Goal: Task Accomplishment & Management: Manage account settings

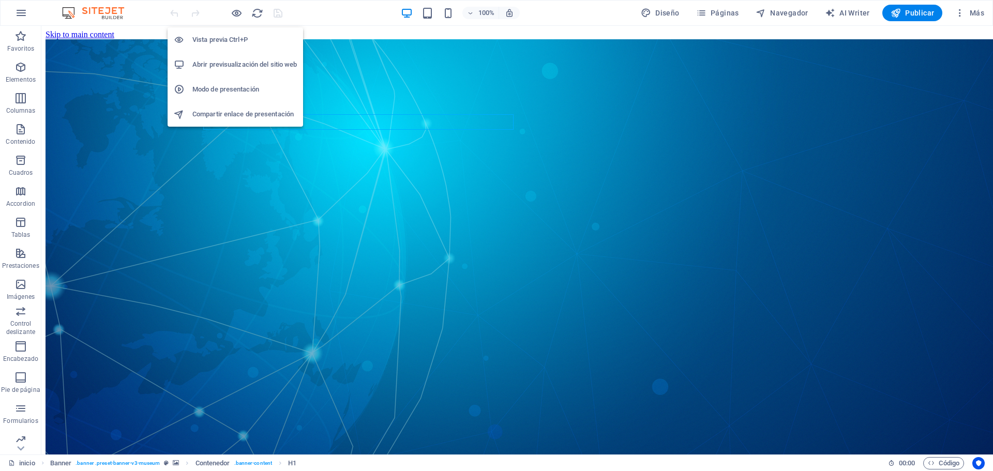
click at [244, 62] on h6 "Abrir previsualización del sitio web" at bounding box center [244, 64] width 105 height 12
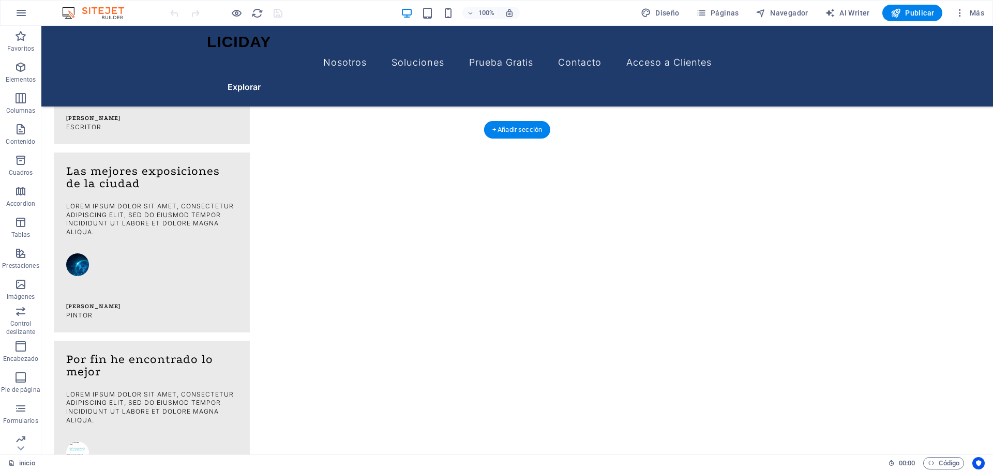
scroll to position [697, 0]
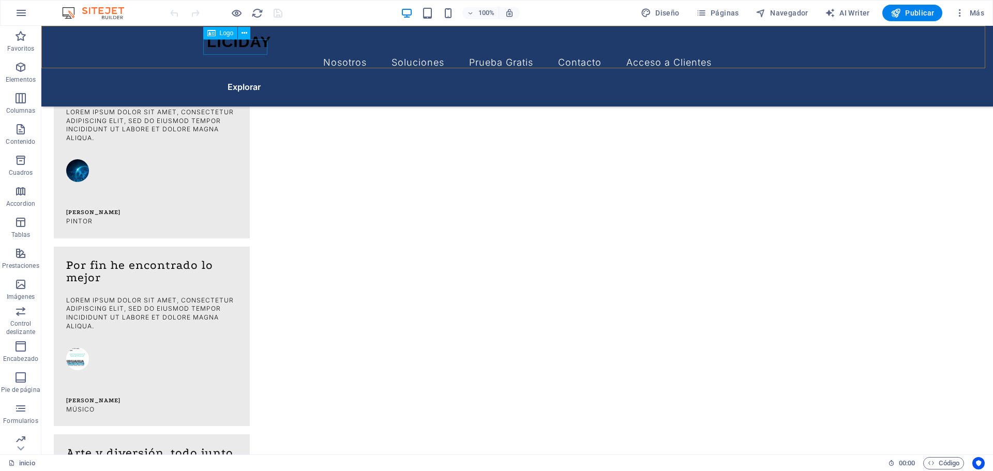
click at [252, 47] on div "LICIDAY" at bounding box center [517, 42] width 621 height 16
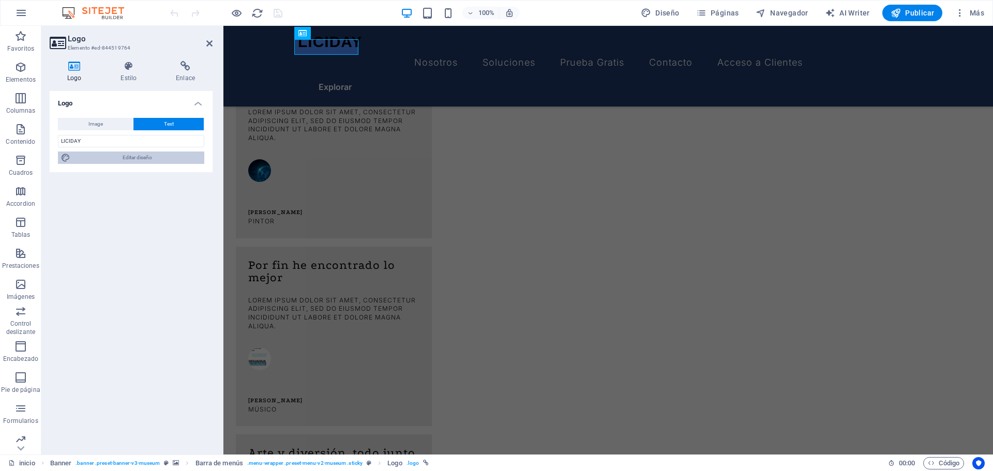
click at [117, 158] on span "Editar diseño" at bounding box center [137, 158] width 128 height 12
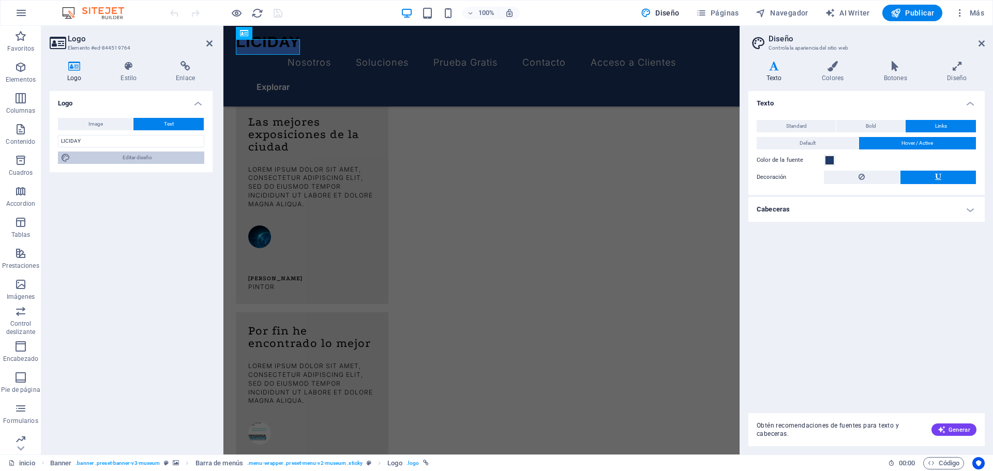
scroll to position [753, 0]
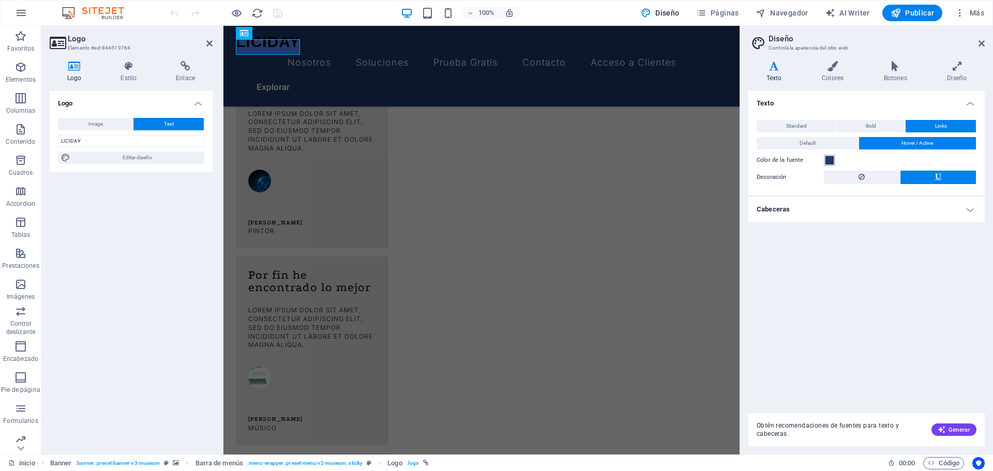
click at [832, 159] on span at bounding box center [830, 160] width 8 height 8
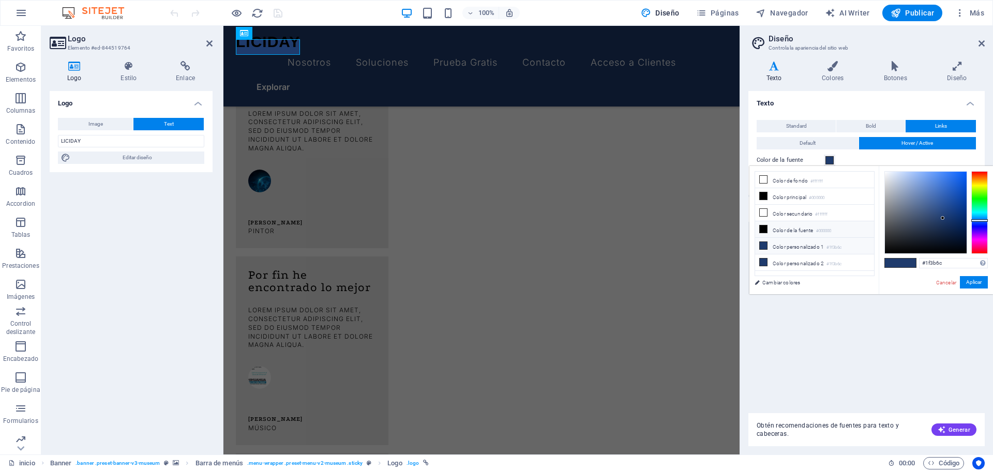
click at [796, 229] on li "Color de la fuente #000000" at bounding box center [814, 229] width 119 height 17
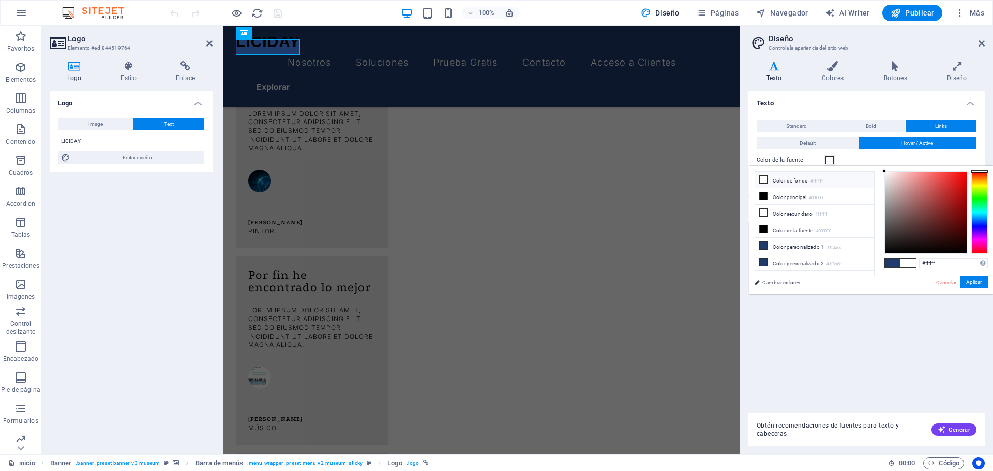
drag, startPoint x: 884, startPoint y: 250, endPoint x: 884, endPoint y: 169, distance: 81.2
click at [884, 169] on div at bounding box center [885, 171] width 4 height 4
type input "#ffffff"
click at [980, 283] on button "Aplicar" at bounding box center [974, 282] width 28 height 12
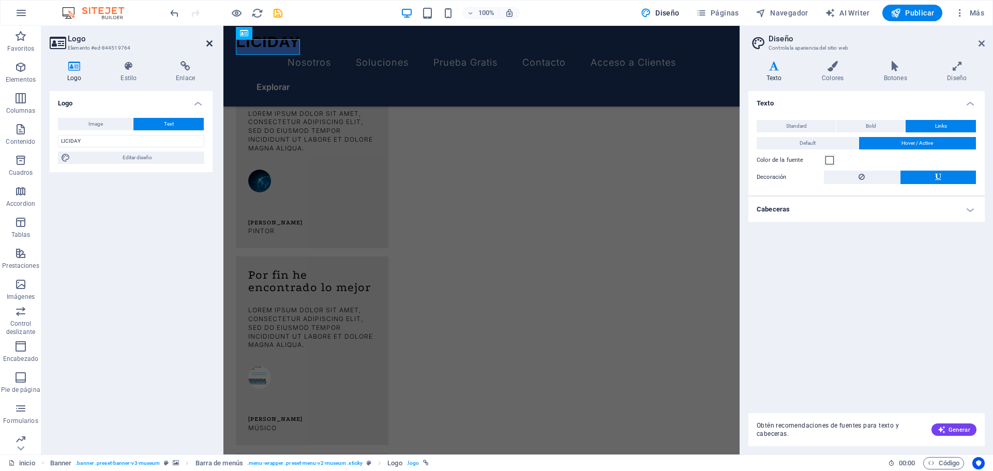
click at [209, 46] on icon at bounding box center [209, 43] width 6 height 8
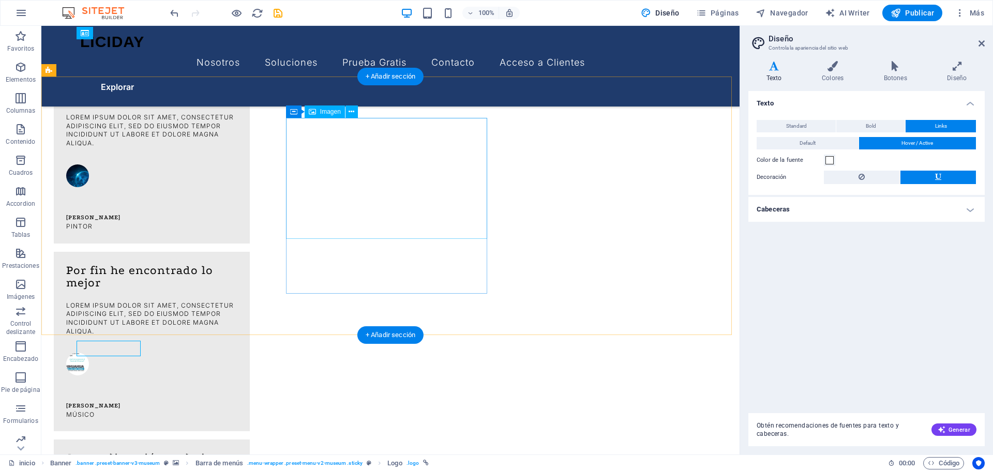
scroll to position [490, 0]
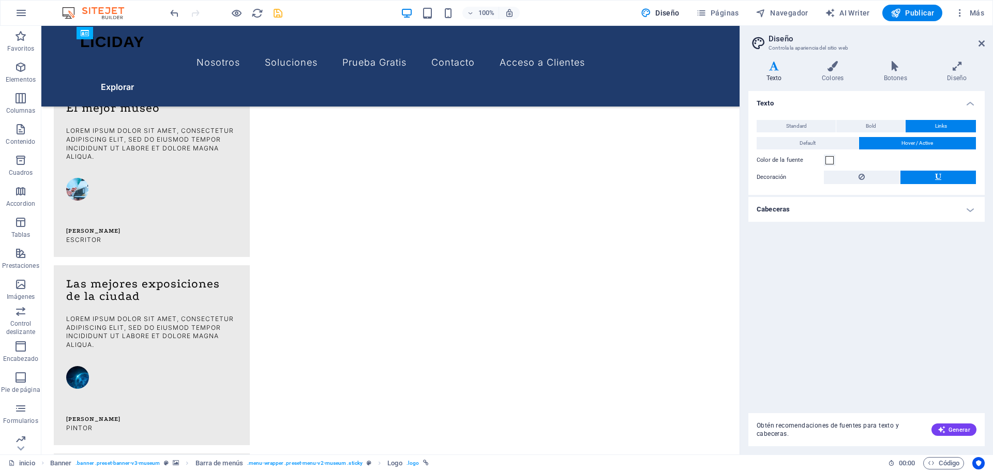
click at [278, 17] on icon "save" at bounding box center [278, 13] width 12 height 12
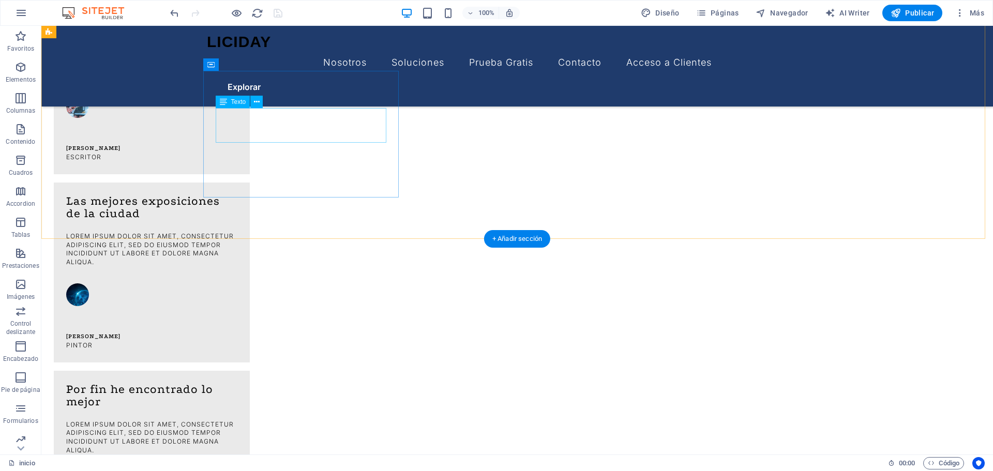
scroll to position [438, 0]
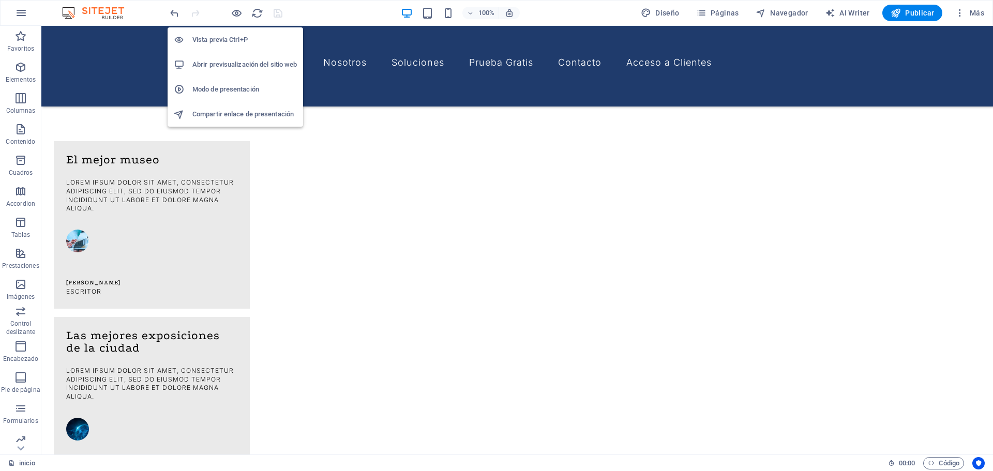
click at [247, 65] on h6 "Abrir previsualización del sitio web" at bounding box center [244, 64] width 105 height 12
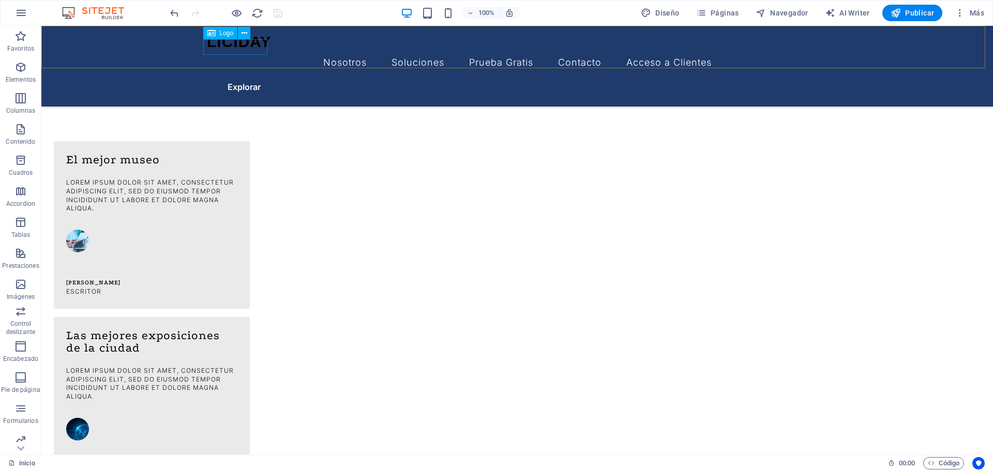
click at [238, 44] on div "LICIDAY" at bounding box center [517, 42] width 621 height 16
select select "px"
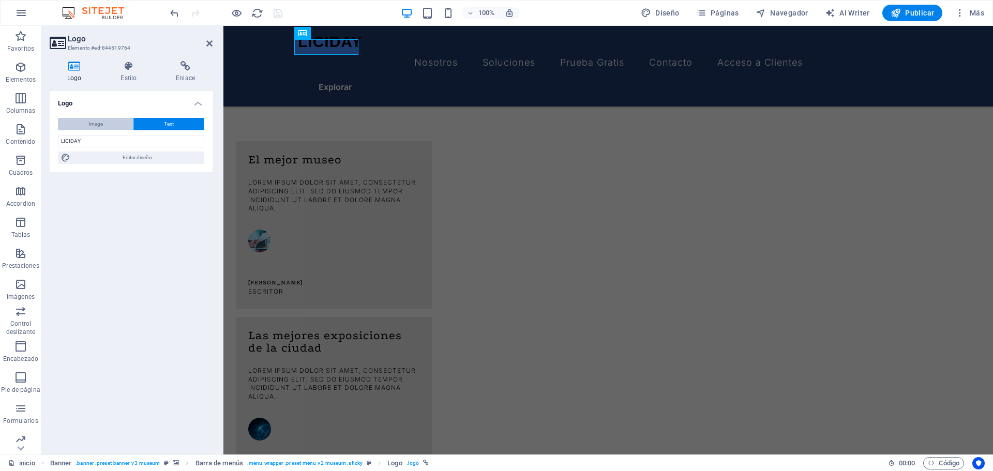
click at [105, 126] on button "Image" at bounding box center [95, 124] width 75 height 12
select select "DISABLED_OPTION_VALUE"
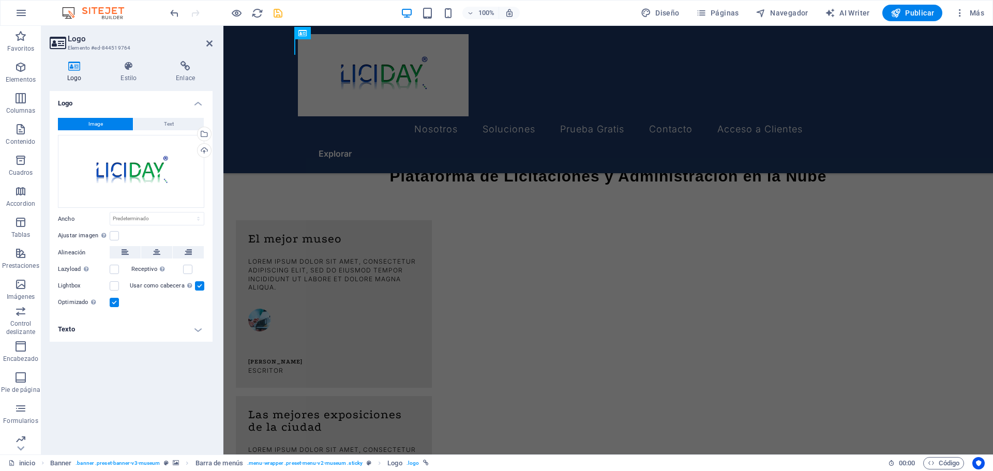
scroll to position [508, 0]
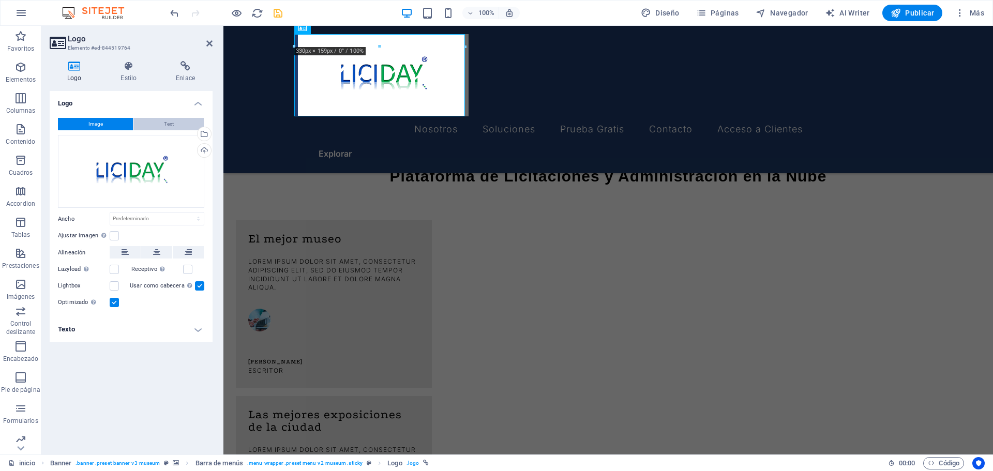
click at [165, 123] on span "Text" at bounding box center [169, 124] width 10 height 12
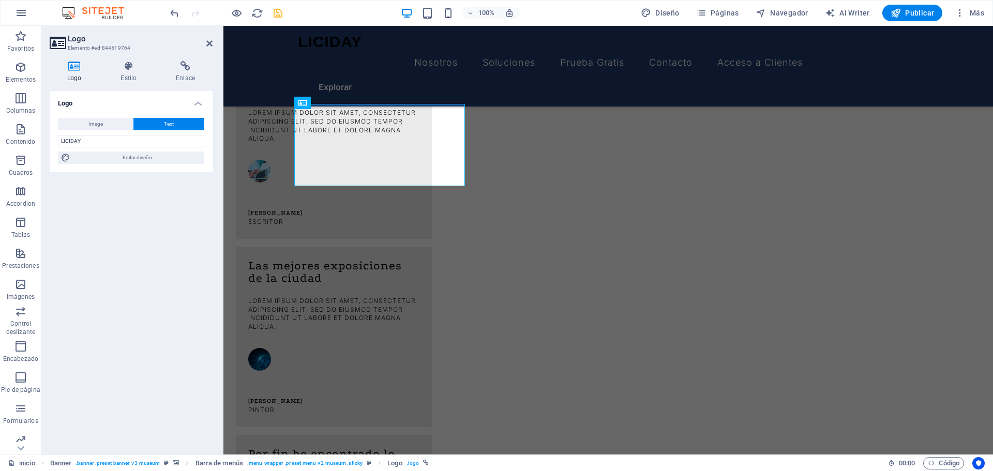
scroll to position [438, 0]
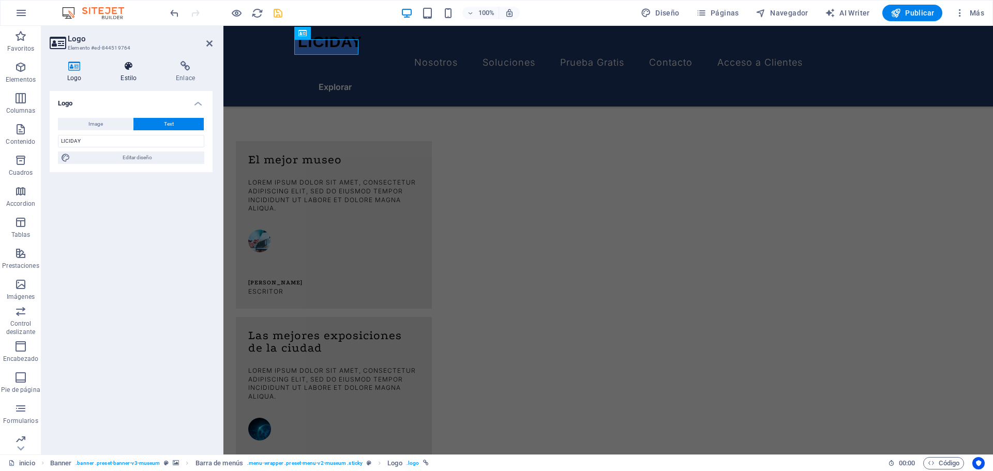
click at [136, 71] on icon at bounding box center [128, 66] width 51 height 10
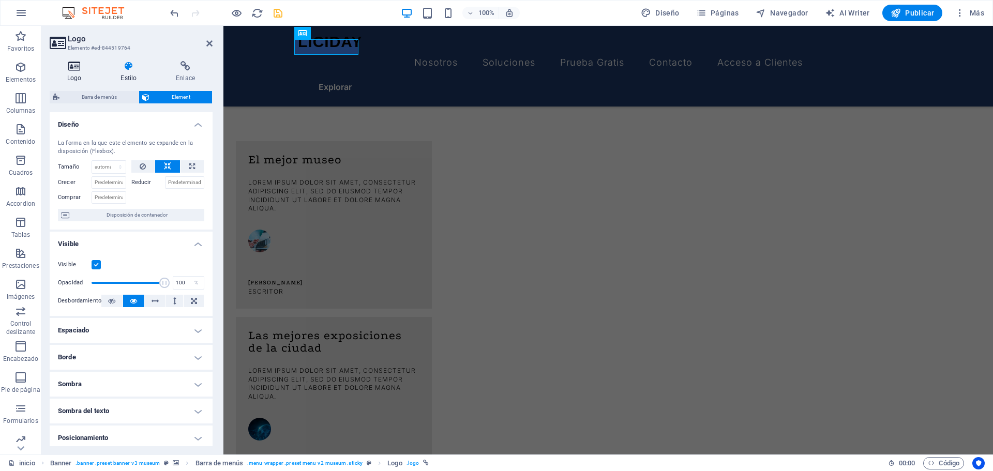
click at [83, 70] on icon at bounding box center [74, 66] width 49 height 10
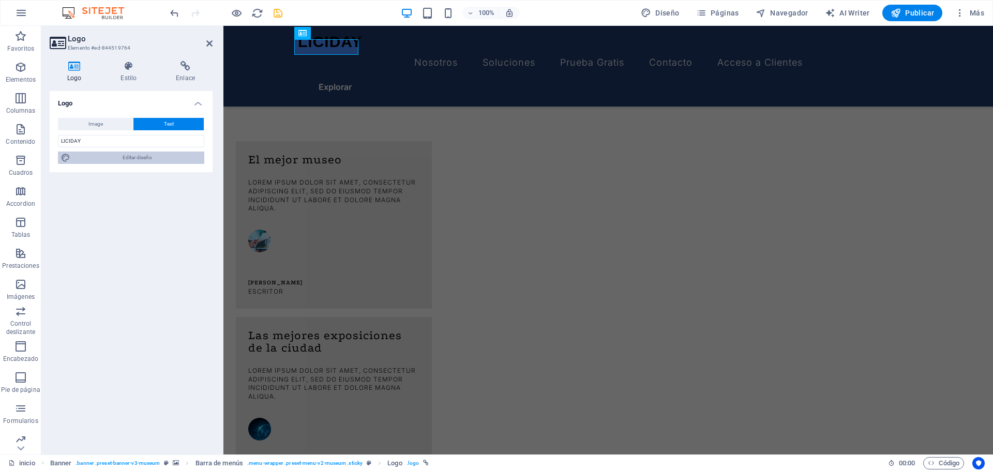
click at [126, 158] on span "Editar diseño" at bounding box center [137, 158] width 128 height 12
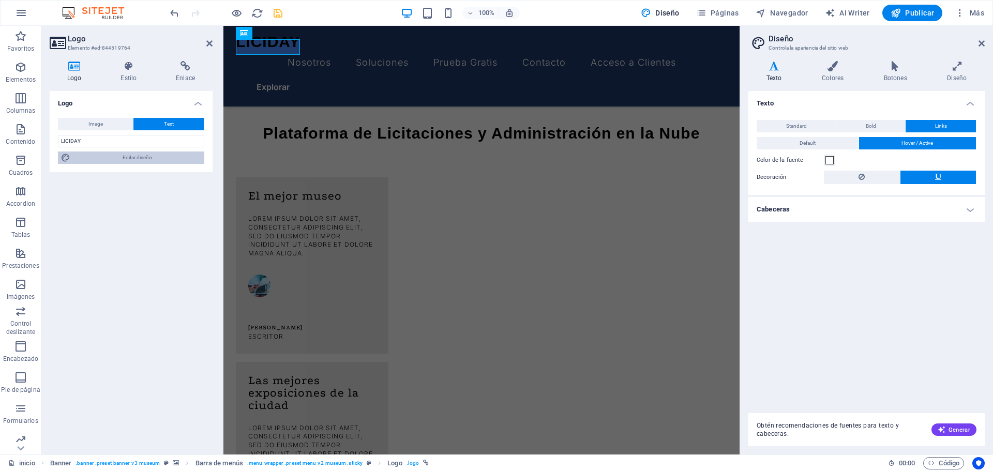
scroll to position [460, 0]
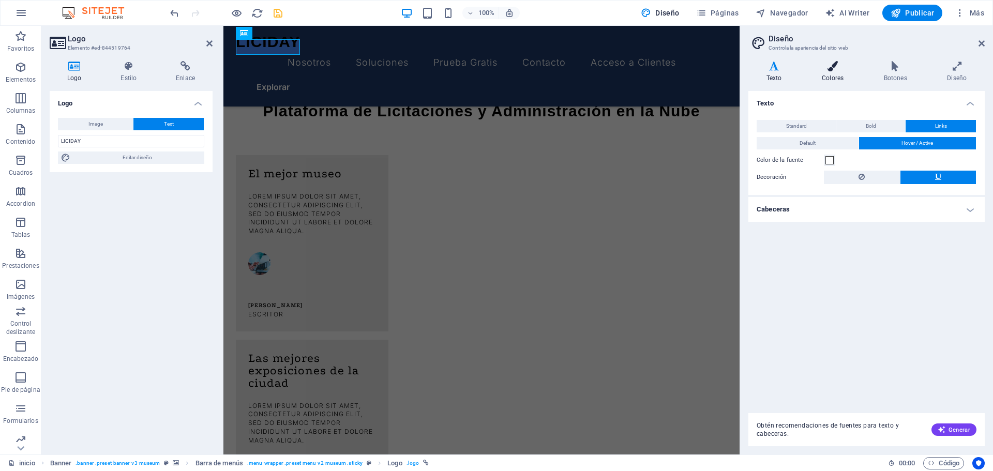
click at [835, 78] on h4 "Colores" at bounding box center [835, 72] width 62 height 22
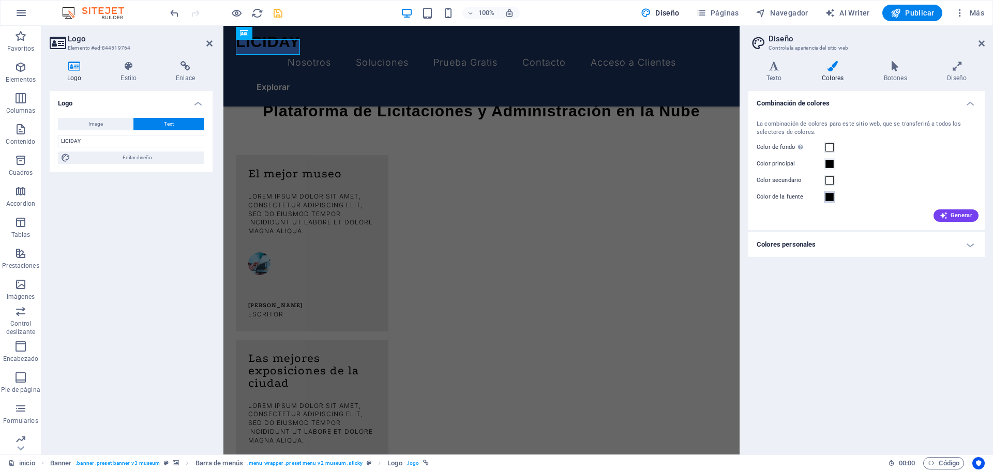
click at [830, 198] on span at bounding box center [830, 197] width 8 height 8
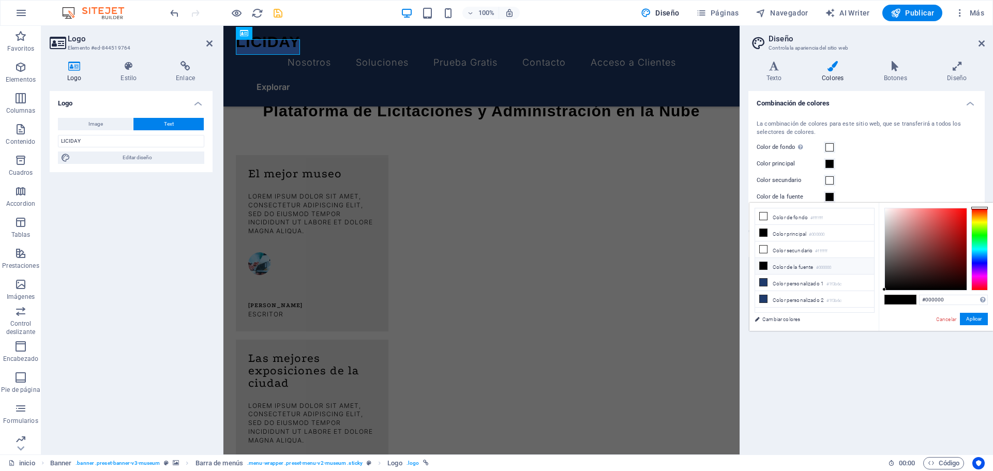
click at [807, 268] on li "Color de la fuente #000000" at bounding box center [814, 266] width 119 height 17
type input "#fff9f9"
drag, startPoint x: 884, startPoint y: 288, endPoint x: 887, endPoint y: 199, distance: 89.0
click at [887, 199] on body "[DOMAIN_NAME] inicio Favoritos Elementos Columnas Contenido Cuadros Accordion T…" at bounding box center [496, 235] width 993 height 471
click at [977, 320] on button "Aplicar" at bounding box center [974, 319] width 28 height 12
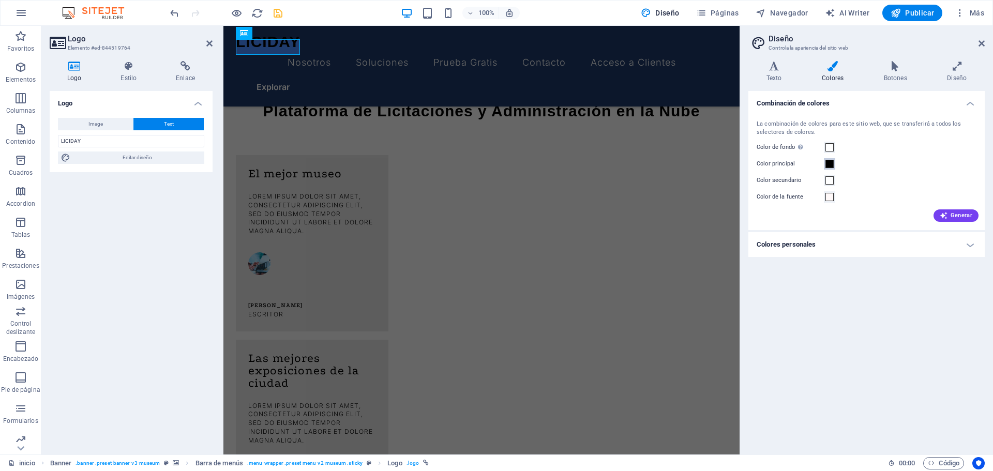
click at [830, 163] on span at bounding box center [830, 164] width 8 height 8
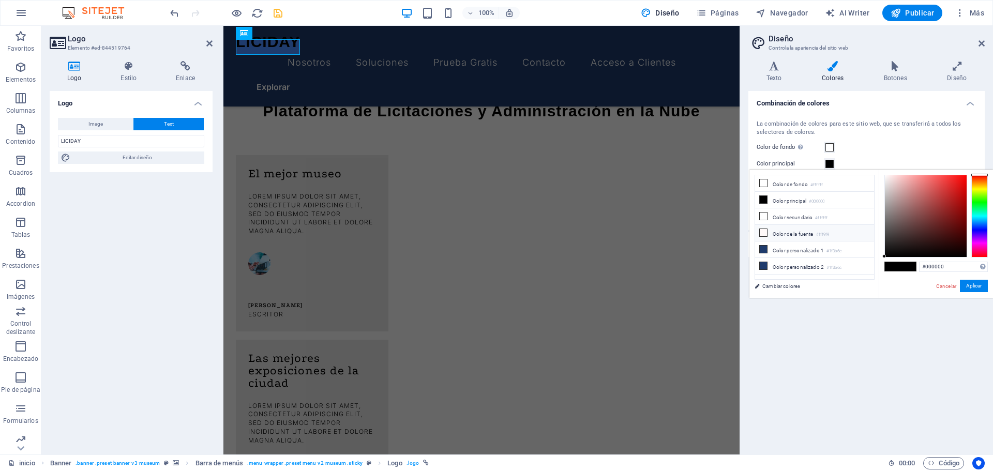
click at [765, 232] on icon at bounding box center [763, 232] width 7 height 7
type input "#fff9f9"
click at [967, 285] on button "Aplicar" at bounding box center [974, 286] width 28 height 12
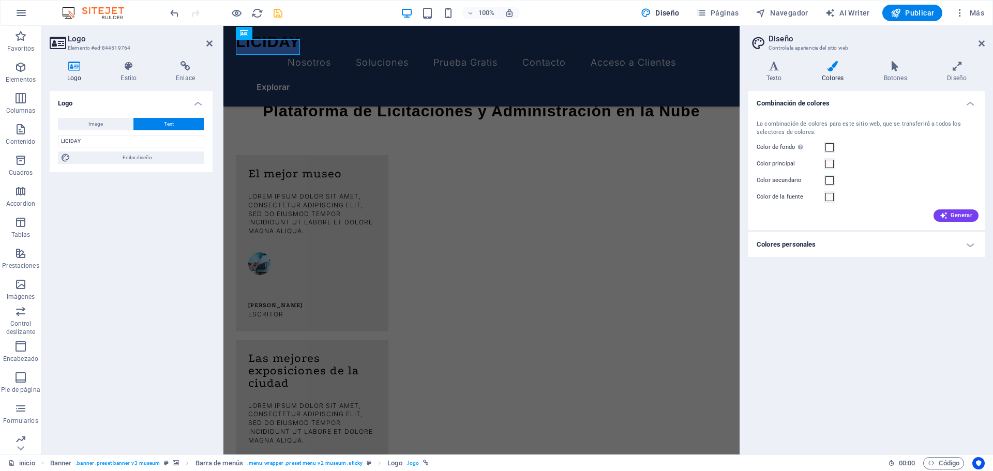
click at [816, 245] on h4 "Colores personales" at bounding box center [867, 244] width 236 height 25
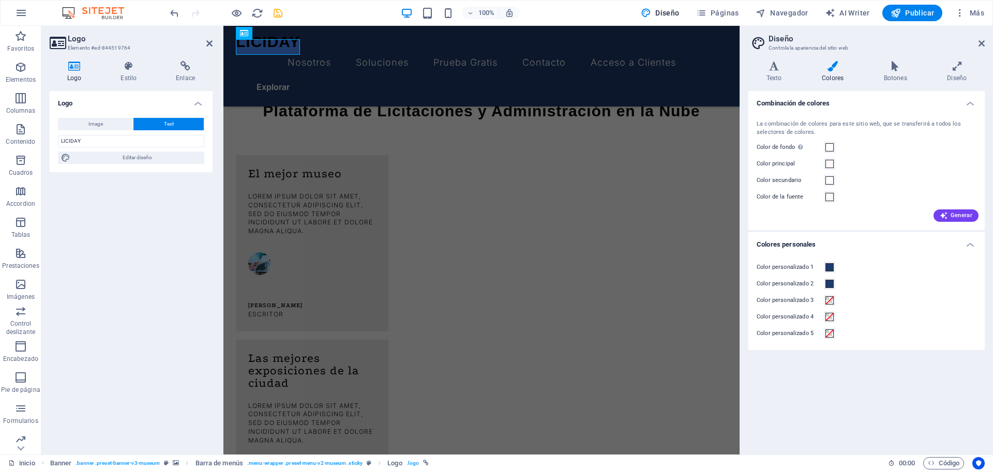
click at [205, 42] on h2 "Logo" at bounding box center [140, 38] width 145 height 9
click at [208, 45] on icon at bounding box center [209, 43] width 6 height 8
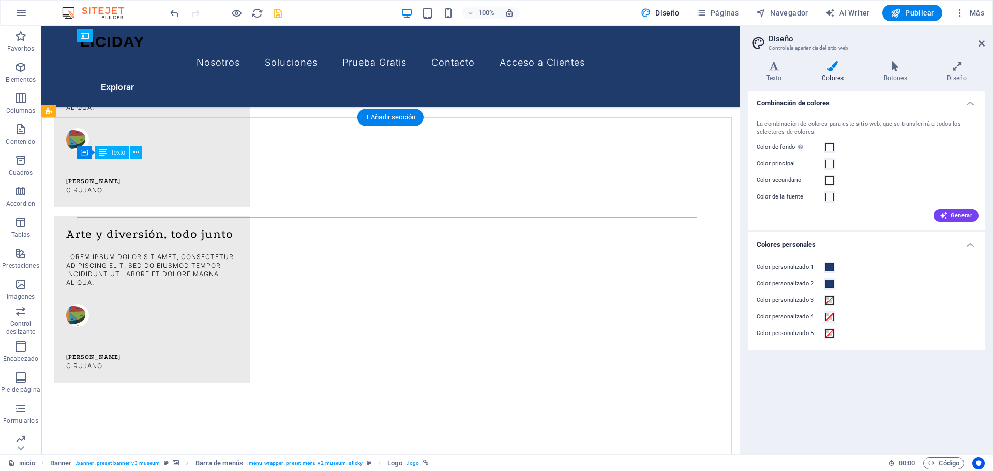
scroll to position [1059, 0]
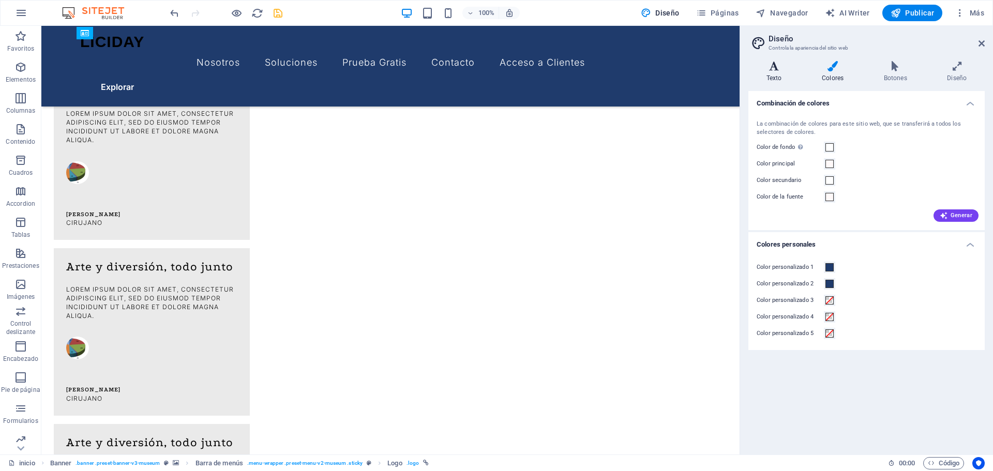
click at [774, 72] on h4 "Texto" at bounding box center [776, 72] width 55 height 22
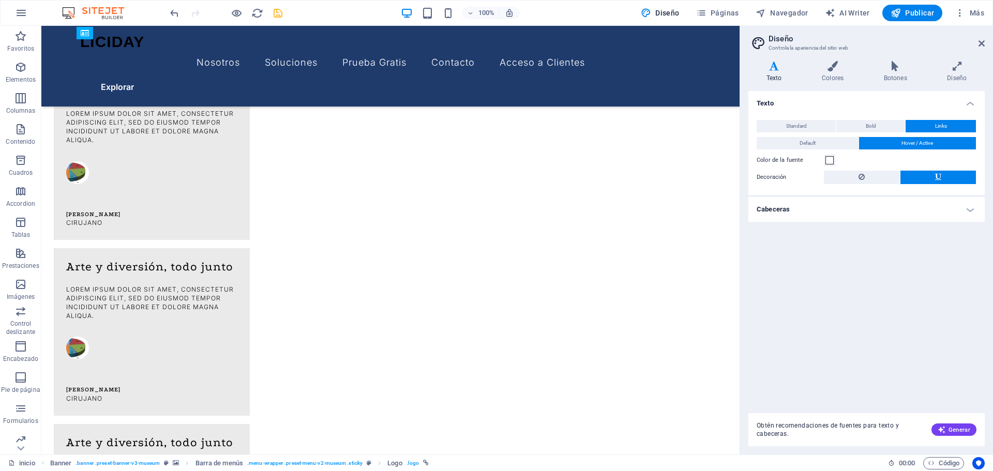
click at [812, 207] on h4 "Cabeceras" at bounding box center [867, 209] width 236 height 25
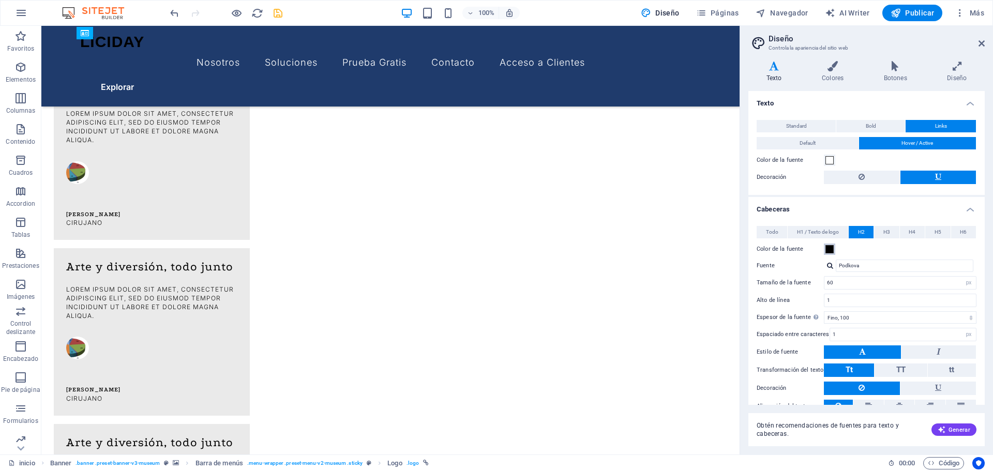
click at [831, 249] on span at bounding box center [830, 249] width 8 height 8
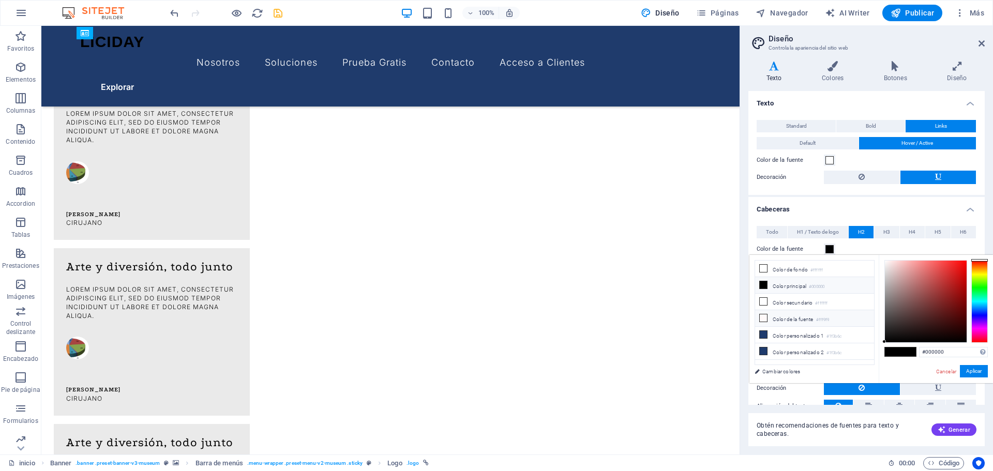
click at [765, 318] on icon at bounding box center [763, 318] width 7 height 7
type input "#fff9f9"
click at [972, 373] on button "Aplicar" at bounding box center [974, 371] width 28 height 12
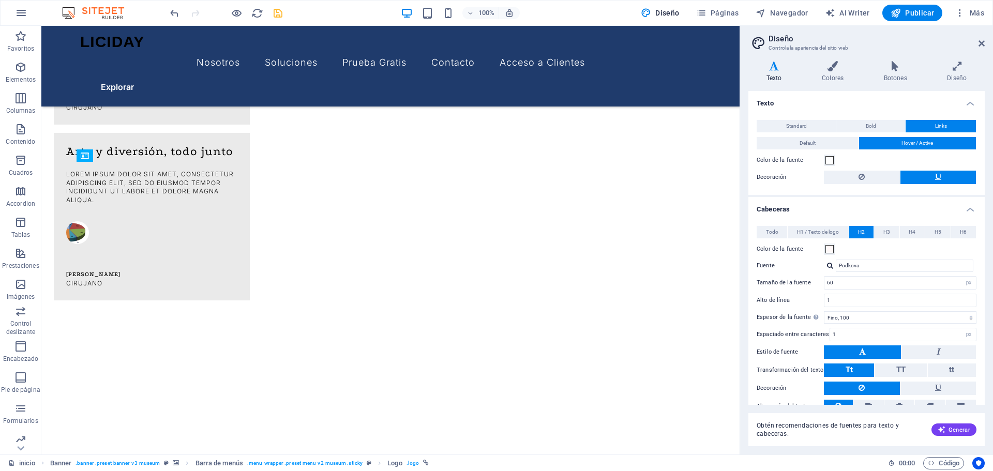
scroll to position [1163, 0]
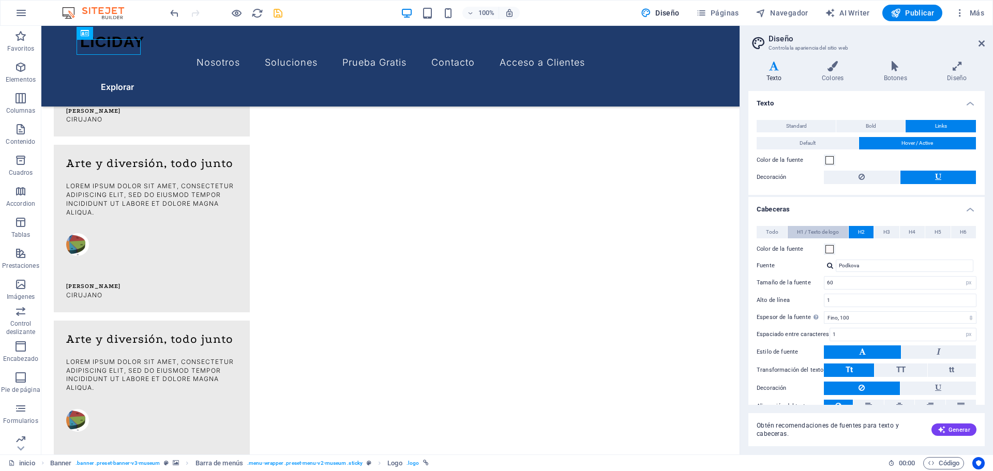
click at [816, 232] on span "H1 / Texto de logo" at bounding box center [818, 232] width 42 height 12
click at [826, 250] on span at bounding box center [830, 249] width 8 height 8
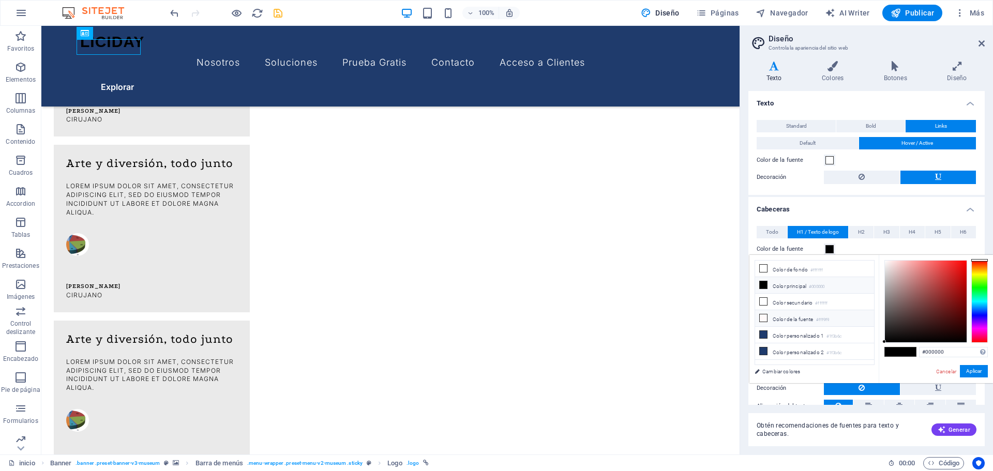
click at [763, 316] on icon at bounding box center [763, 318] width 7 height 7
type input "#fff9f9"
click at [972, 370] on button "Aplicar" at bounding box center [974, 371] width 28 height 12
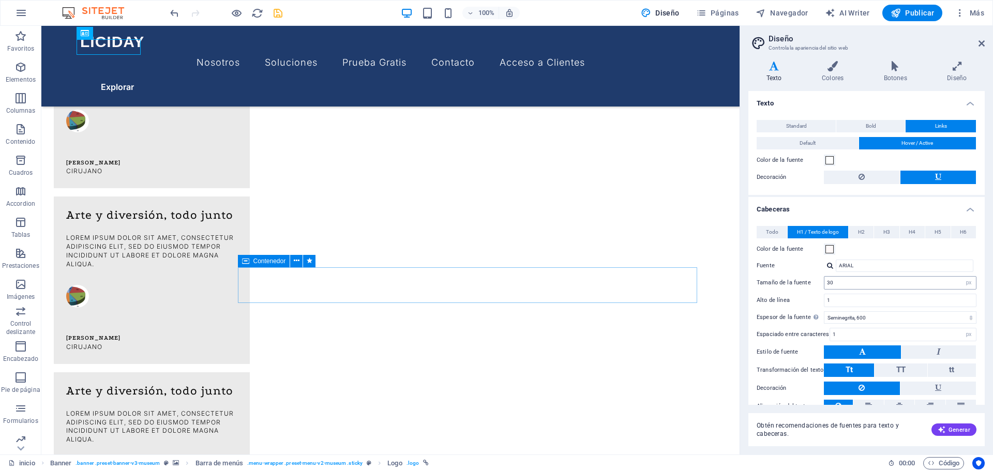
scroll to position [37, 0]
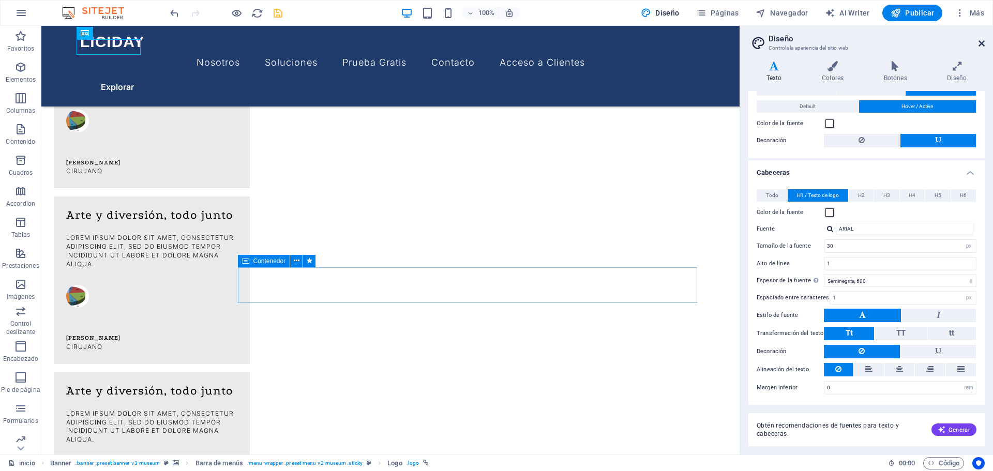
click at [984, 45] on icon at bounding box center [982, 43] width 6 height 8
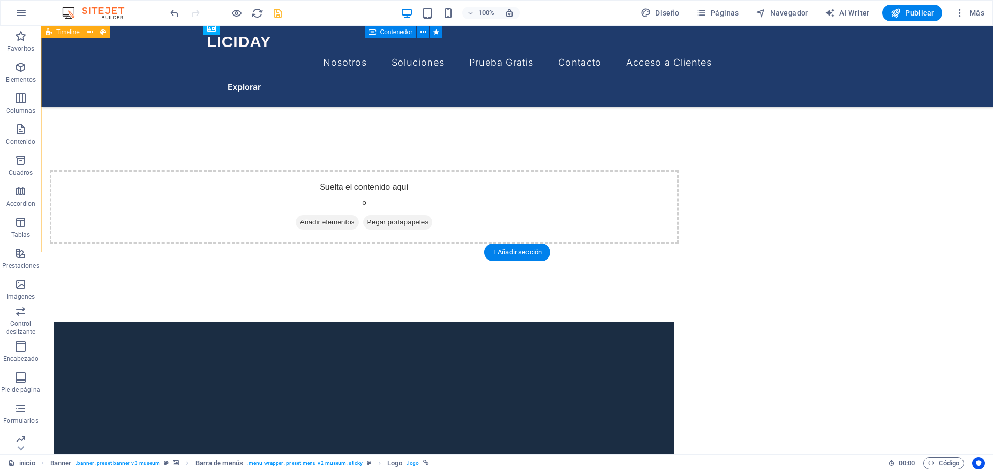
scroll to position [1835, 0]
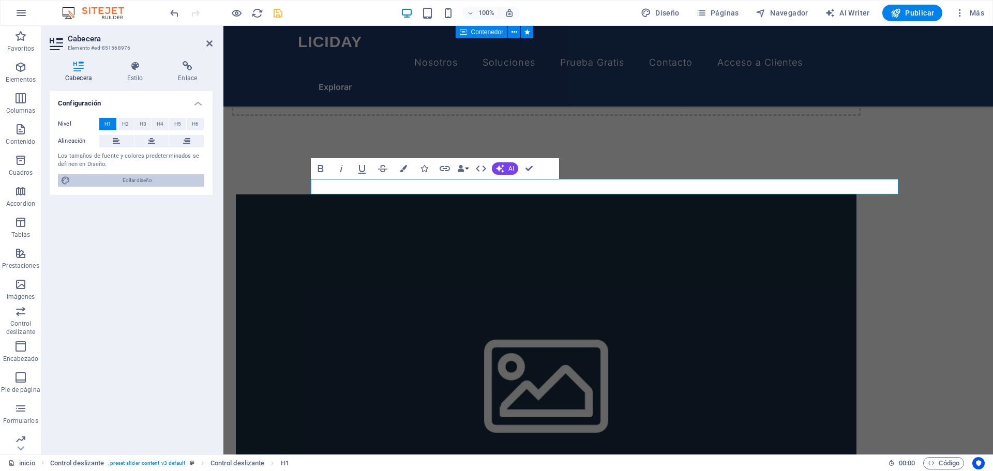
click at [110, 176] on span "Editar diseño" at bounding box center [137, 180] width 128 height 12
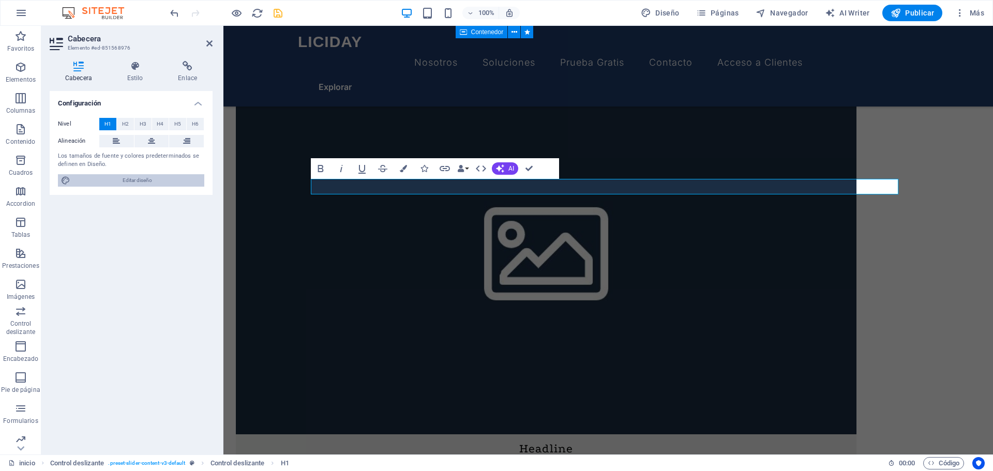
select select "px"
select select "600"
select select "px"
select select "rem"
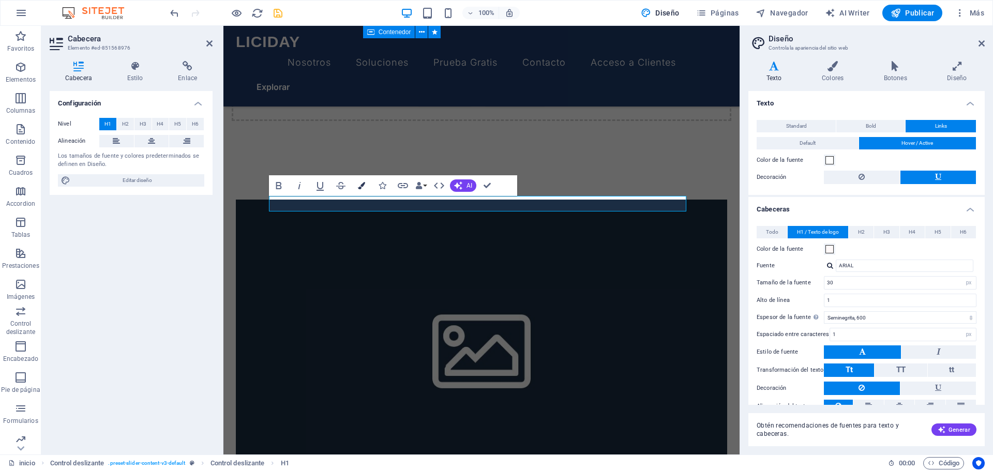
click at [358, 186] on icon "button" at bounding box center [361, 185] width 7 height 7
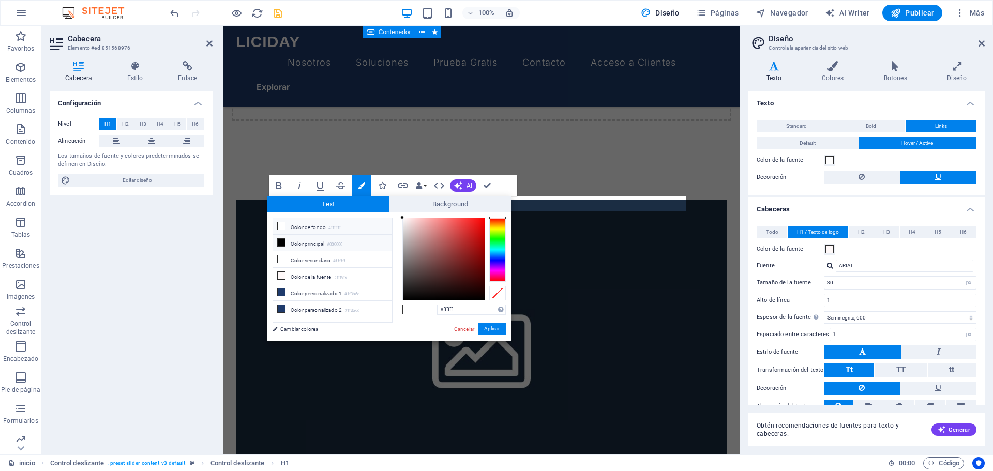
click at [282, 241] on icon at bounding box center [281, 242] width 7 height 7
type input "#000000"
click at [490, 330] on button "Aplicar" at bounding box center [492, 329] width 28 height 12
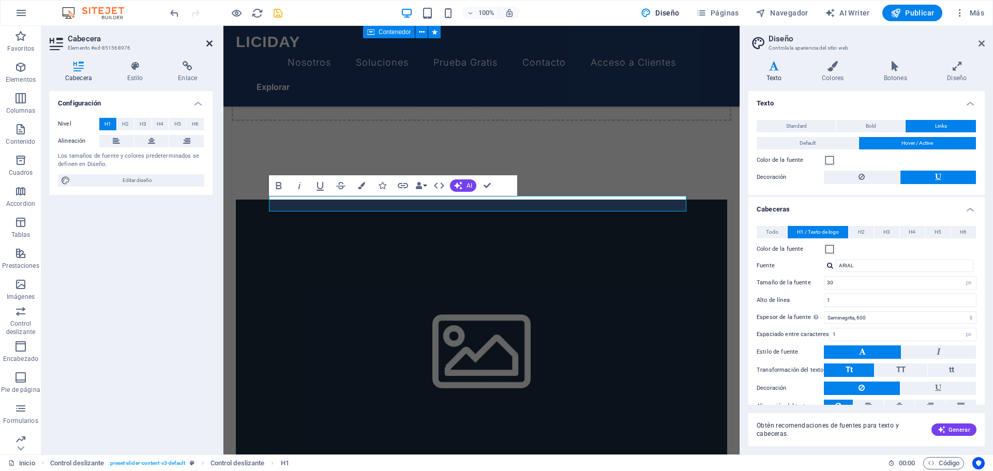
click at [208, 43] on icon at bounding box center [209, 43] width 6 height 8
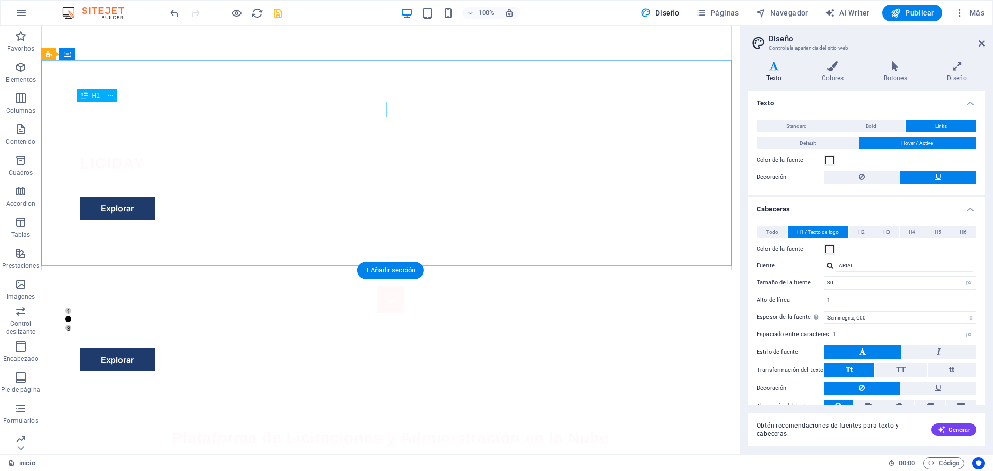
scroll to position [0, 0]
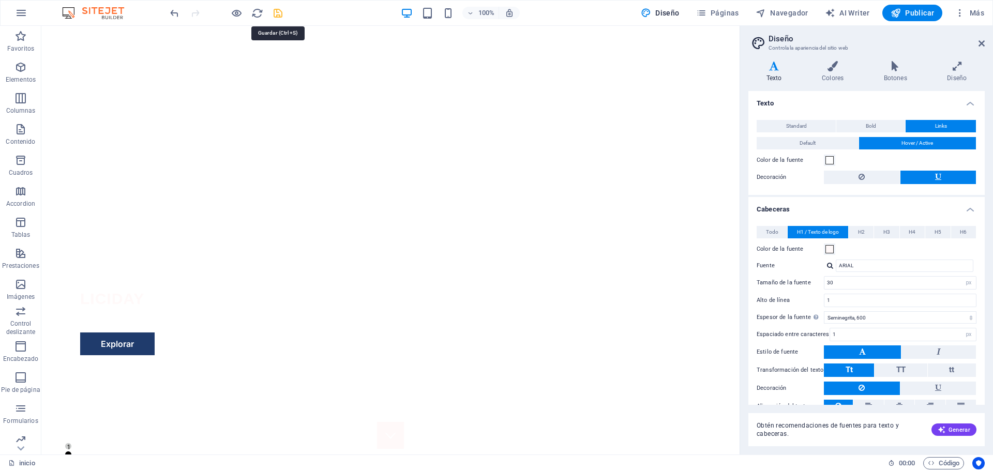
click at [273, 16] on icon "save" at bounding box center [278, 13] width 12 height 12
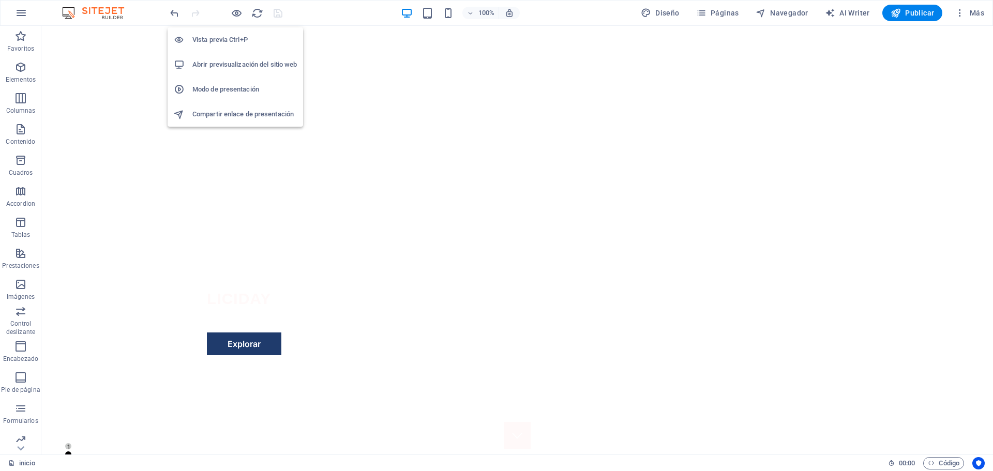
click at [239, 63] on h6 "Abrir previsualización del sitio web" at bounding box center [244, 64] width 105 height 12
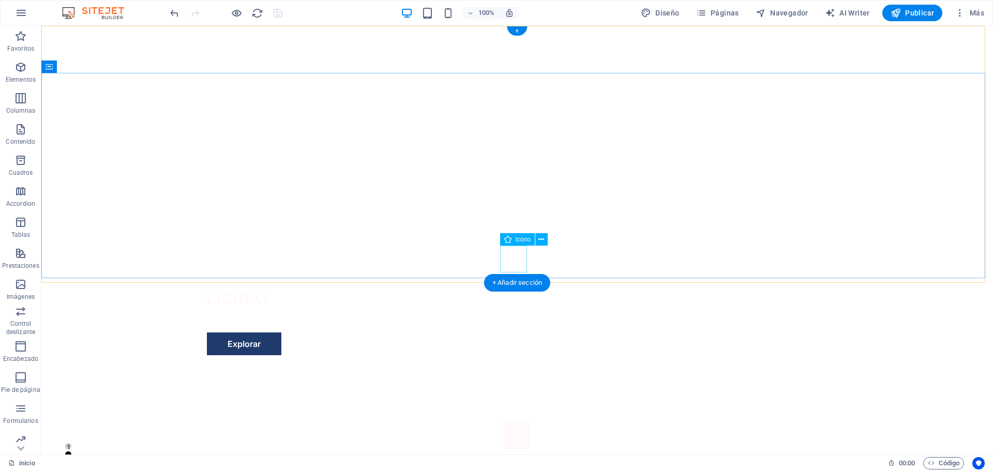
click at [519, 422] on figure at bounding box center [517, 435] width 27 height 27
select select "xMidYMid"
select select "px"
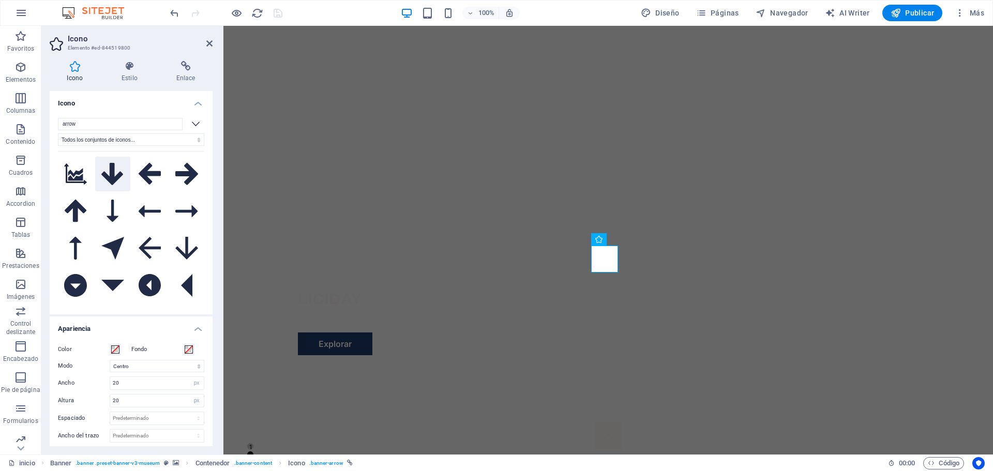
click at [108, 174] on icon at bounding box center [112, 174] width 22 height 23
click at [127, 61] on icon at bounding box center [130, 66] width 51 height 10
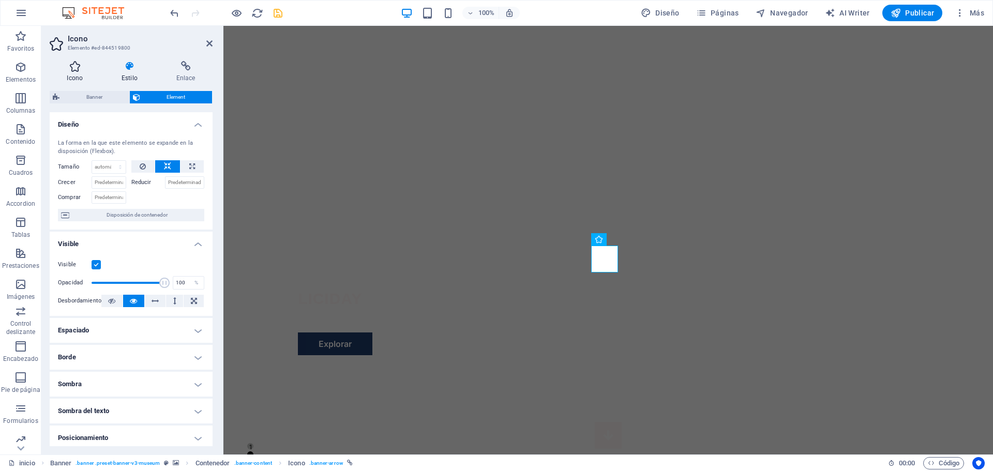
click at [80, 65] on icon at bounding box center [75, 66] width 51 height 10
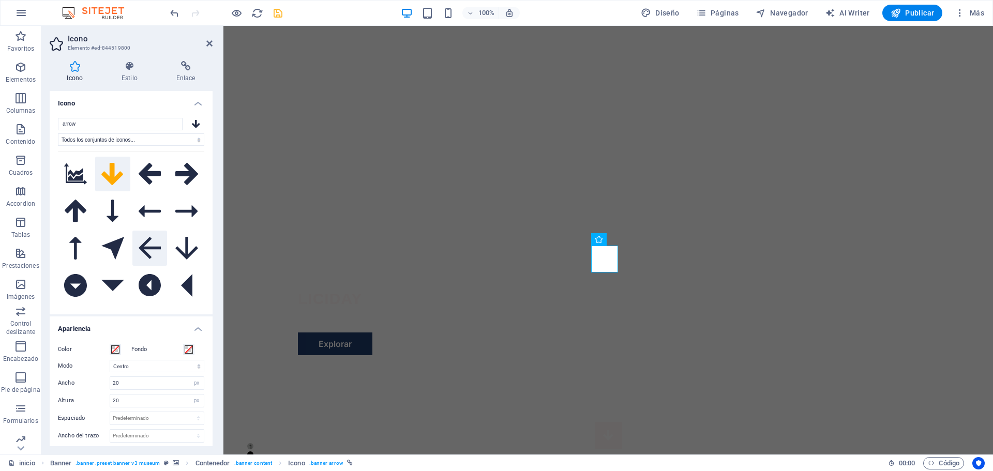
scroll to position [103, 0]
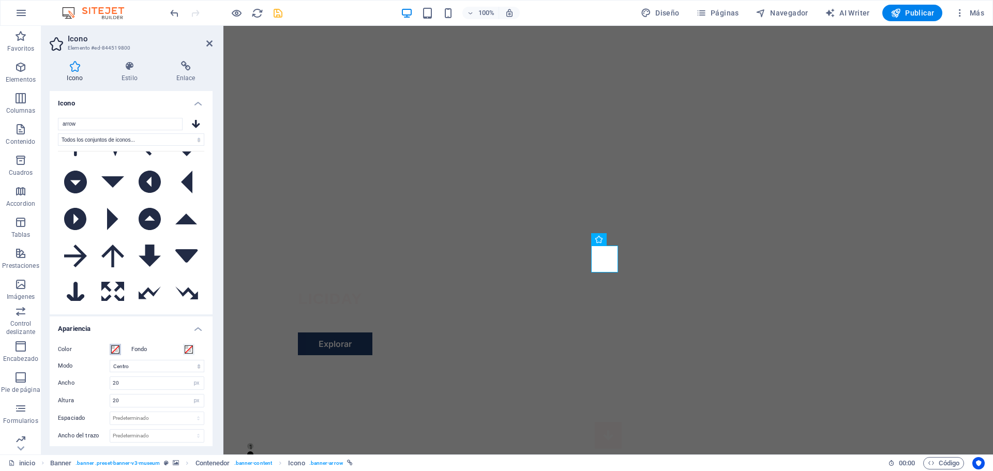
click at [116, 350] on span at bounding box center [115, 350] width 8 height 8
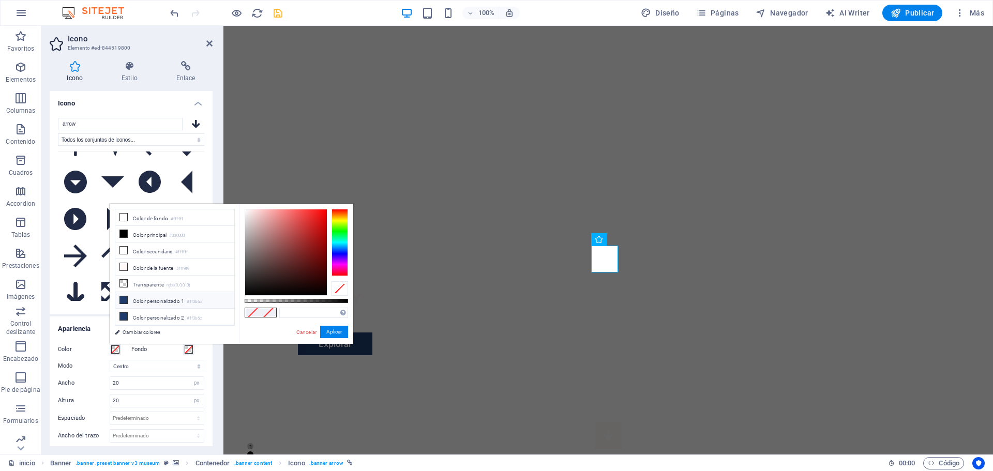
click at [126, 301] on icon at bounding box center [123, 299] width 7 height 7
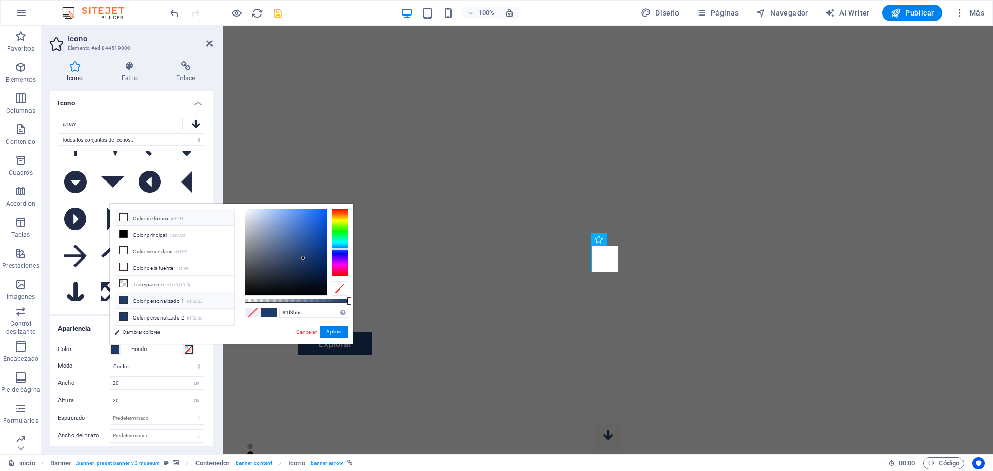
click at [124, 218] on icon at bounding box center [123, 217] width 7 height 7
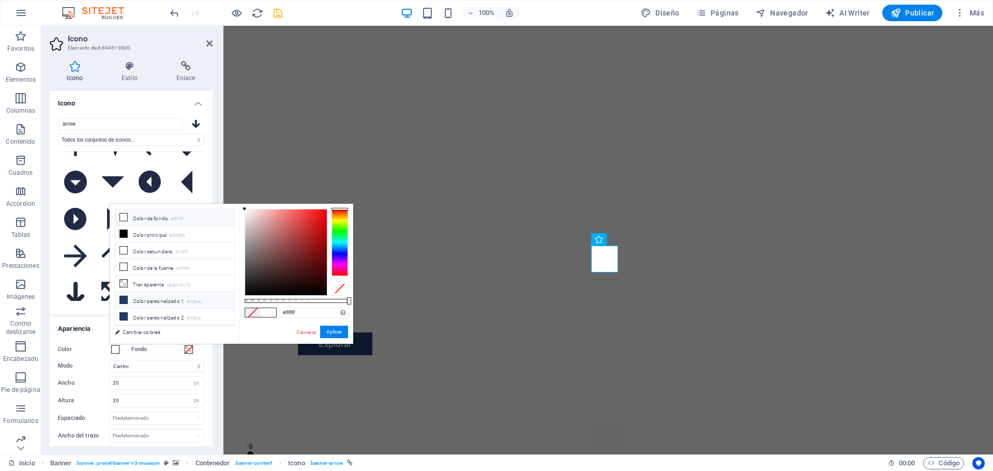
click at [123, 297] on icon at bounding box center [123, 299] width 7 height 7
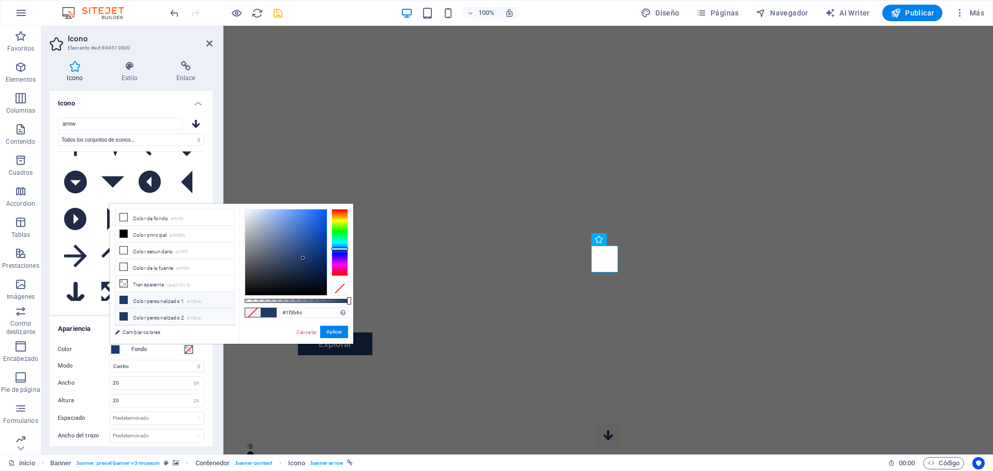
click at [121, 314] on icon at bounding box center [123, 316] width 7 height 7
click at [124, 263] on icon at bounding box center [123, 266] width 7 height 7
type input "#fff9f9"
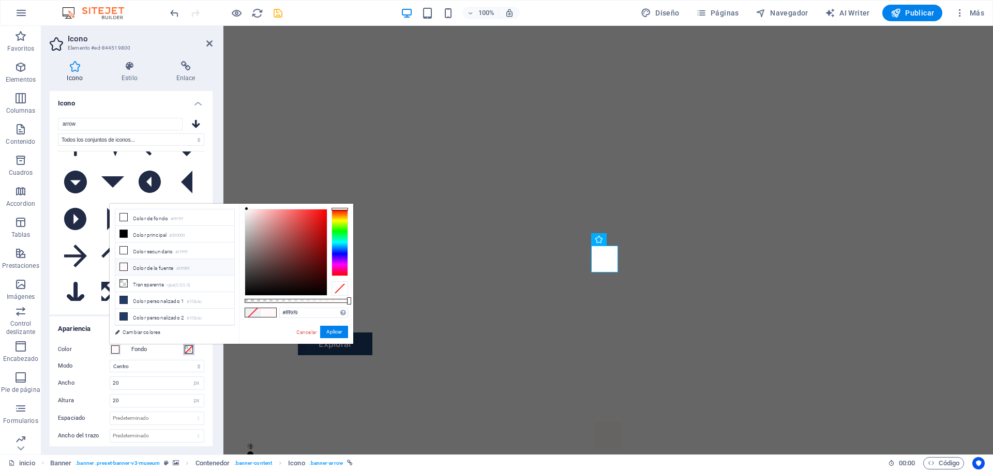
click at [187, 351] on span at bounding box center [189, 350] width 8 height 8
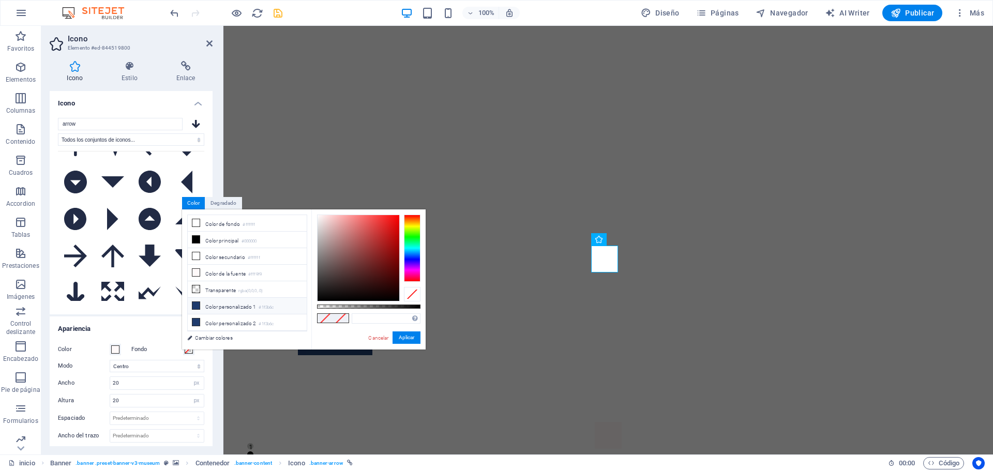
click at [199, 305] on icon at bounding box center [195, 305] width 7 height 7
type input "#1f3b6c"
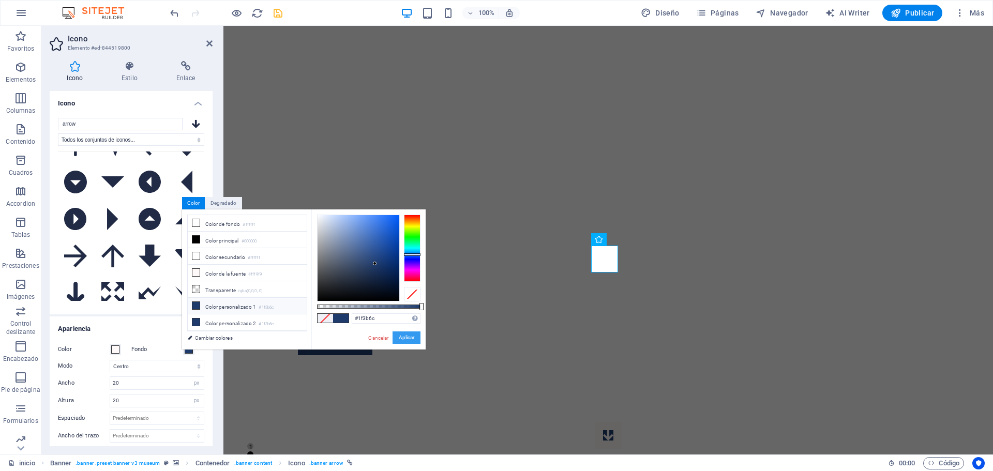
click at [407, 337] on button "Aplicar" at bounding box center [407, 338] width 28 height 12
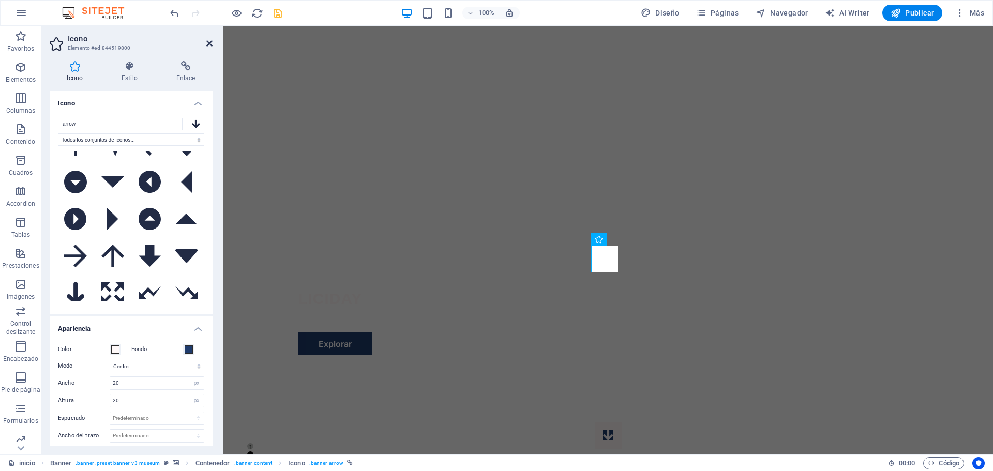
click at [208, 43] on icon at bounding box center [209, 43] width 6 height 8
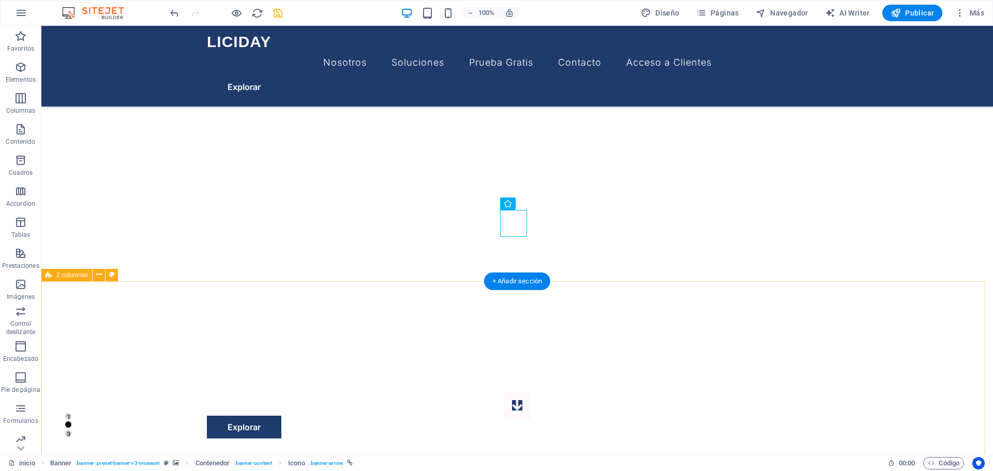
scroll to position [52, 0]
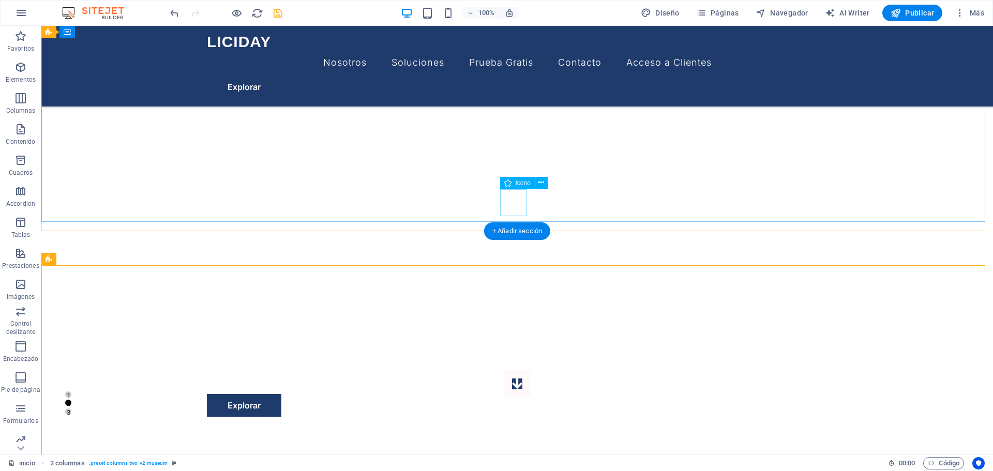
click at [520, 370] on figure at bounding box center [517, 383] width 27 height 27
select select "xMidYMid"
select select "px"
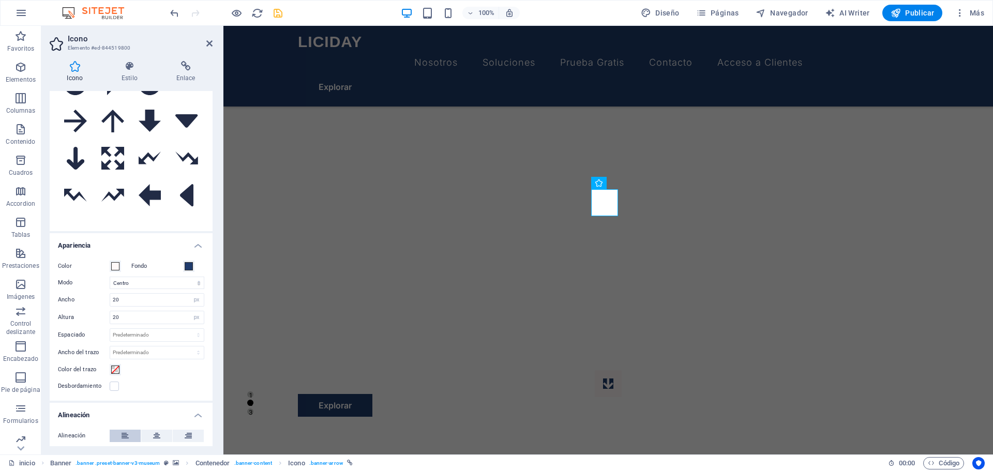
scroll to position [188, 0]
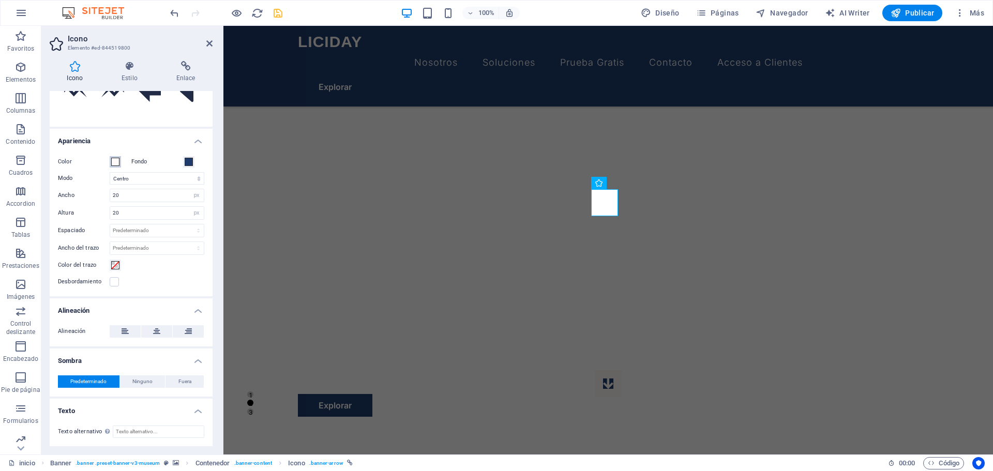
click at [115, 161] on span at bounding box center [115, 162] width 8 height 8
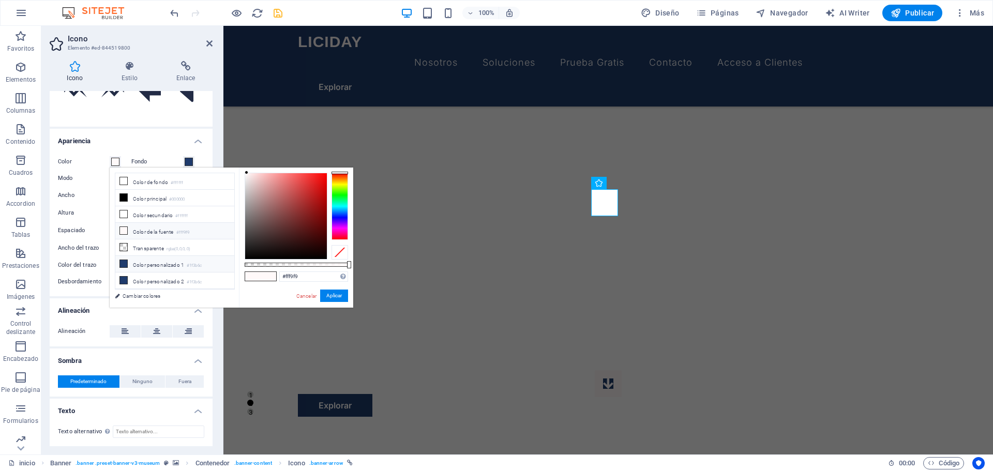
click at [123, 260] on icon at bounding box center [123, 263] width 7 height 7
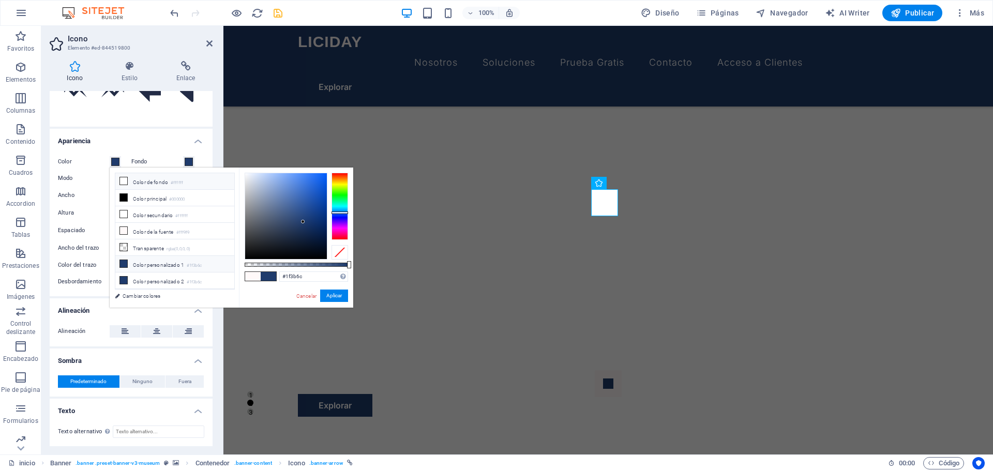
click at [126, 180] on icon at bounding box center [123, 180] width 7 height 7
type input "#ffffff"
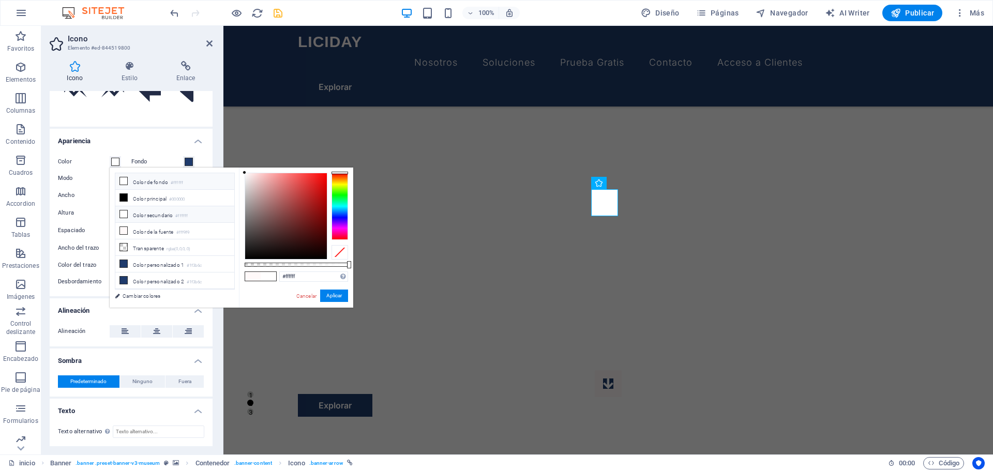
click at [124, 216] on icon at bounding box center [123, 214] width 7 height 7
click at [329, 296] on button "Aplicar" at bounding box center [334, 296] width 28 height 12
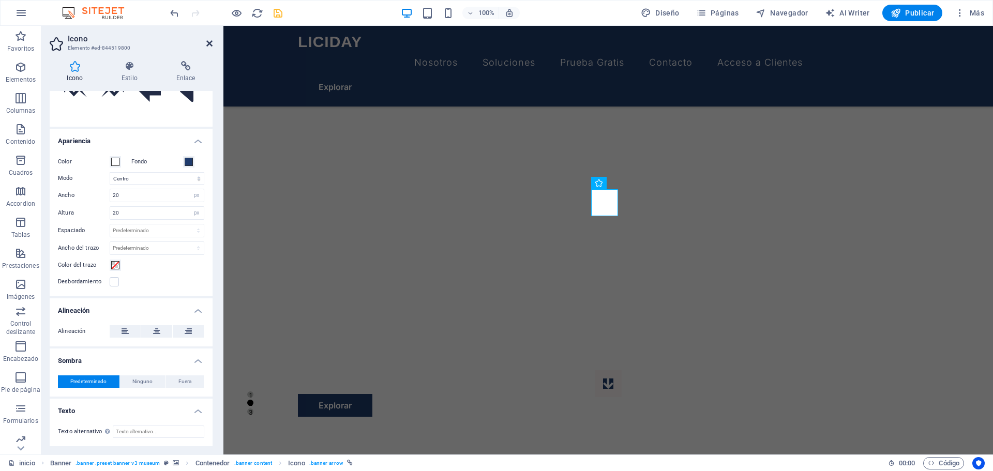
click at [210, 42] on icon at bounding box center [209, 43] width 6 height 8
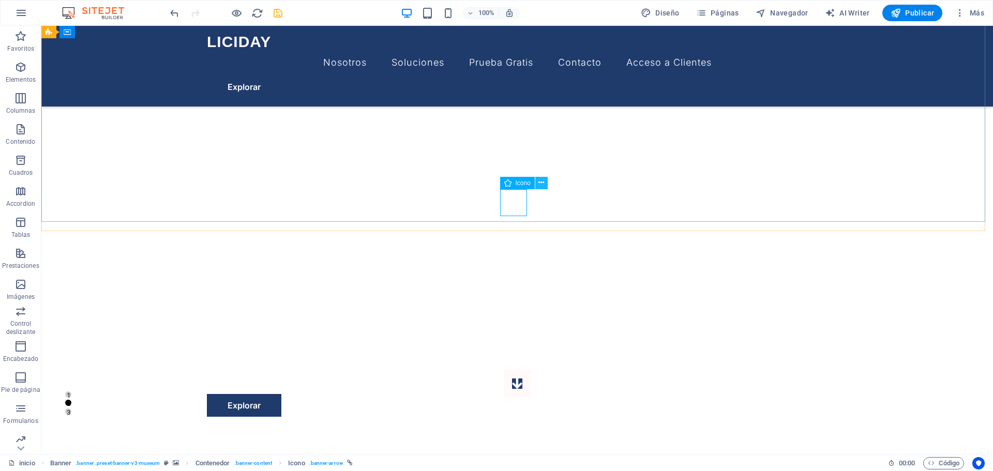
click at [541, 181] on icon at bounding box center [542, 182] width 6 height 11
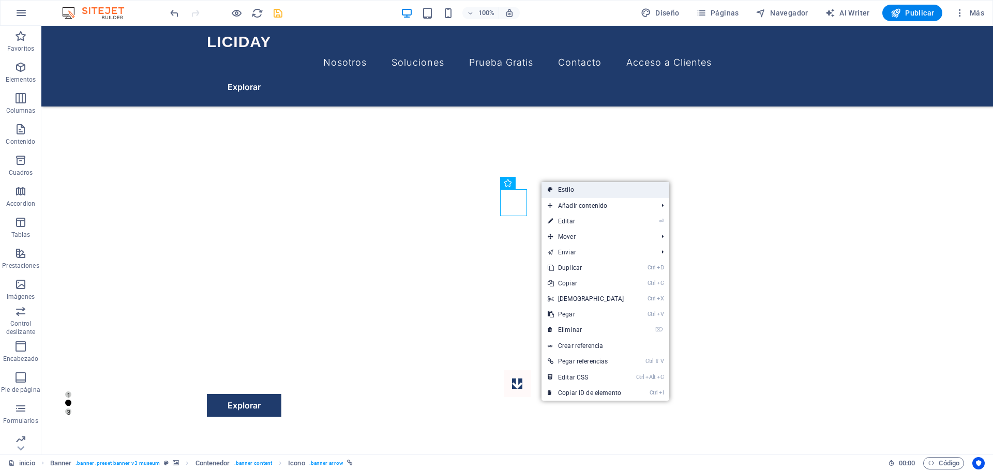
click at [584, 191] on link "Estilo" at bounding box center [606, 190] width 128 height 16
select select "rem"
select select "px"
select select "fade"
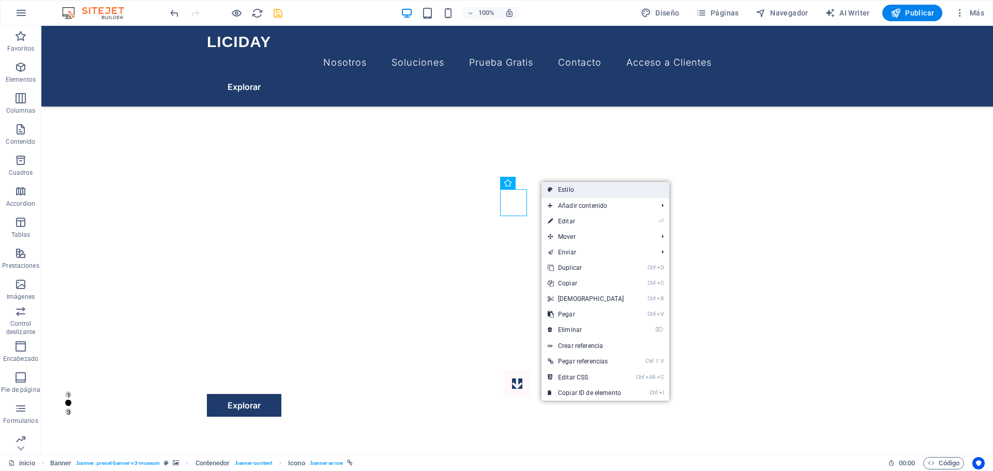
select select "ms"
select select "s"
select select "ondemand"
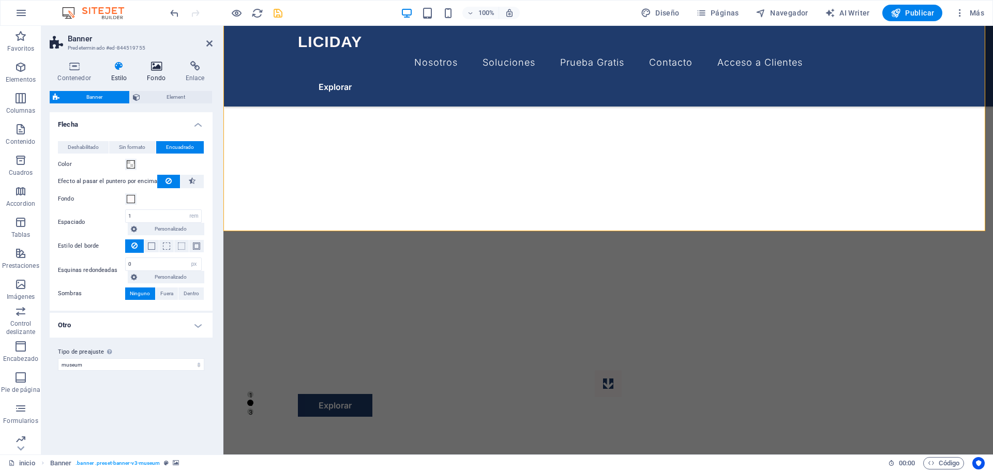
click at [160, 72] on h4 "Fondo" at bounding box center [158, 72] width 39 height 22
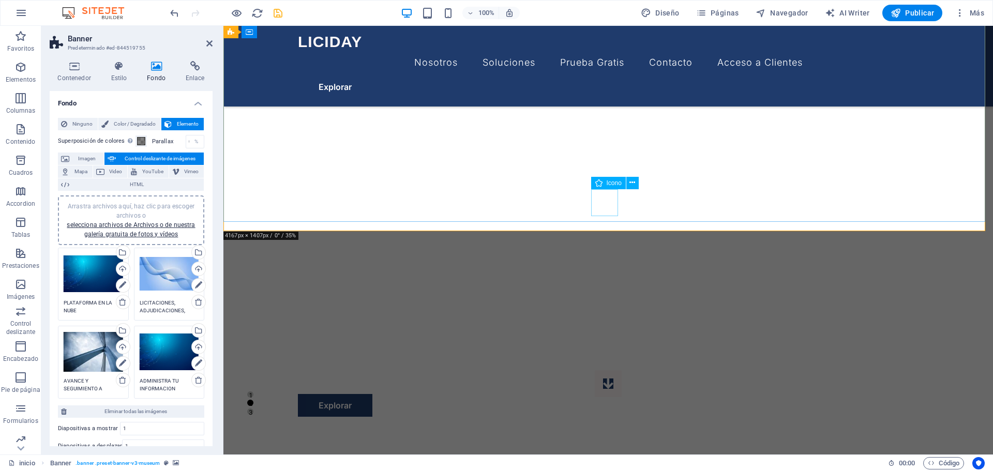
click at [615, 370] on figure at bounding box center [608, 383] width 27 height 27
select select "xMidYMid"
select select "px"
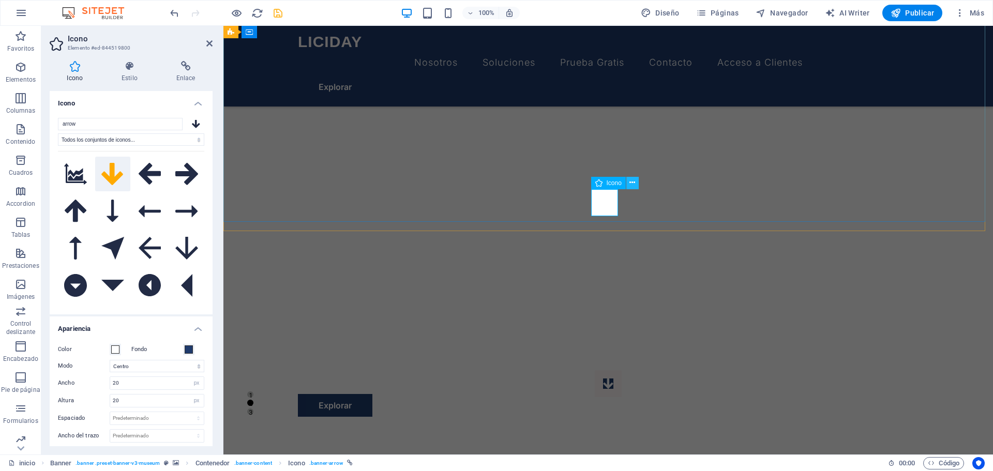
click at [633, 183] on icon at bounding box center [633, 182] width 6 height 11
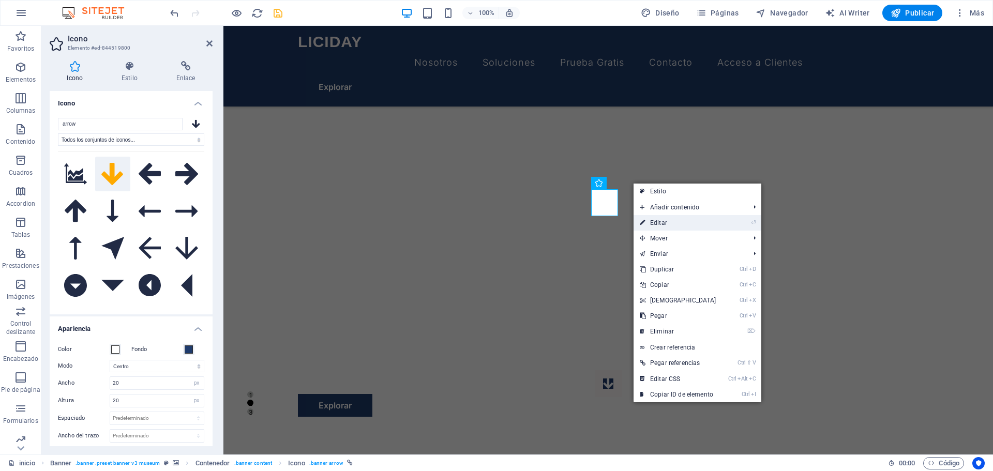
click at [665, 222] on link "⏎ Editar" at bounding box center [678, 223] width 89 height 16
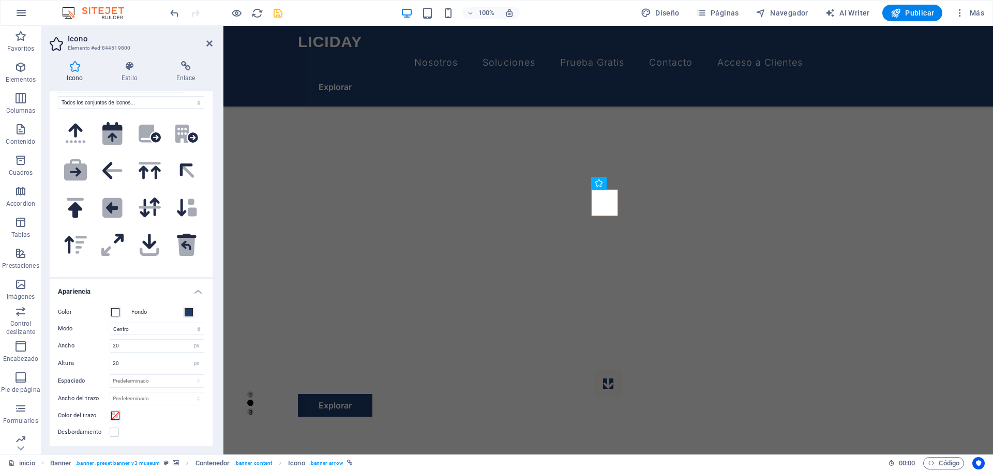
scroll to position [0, 0]
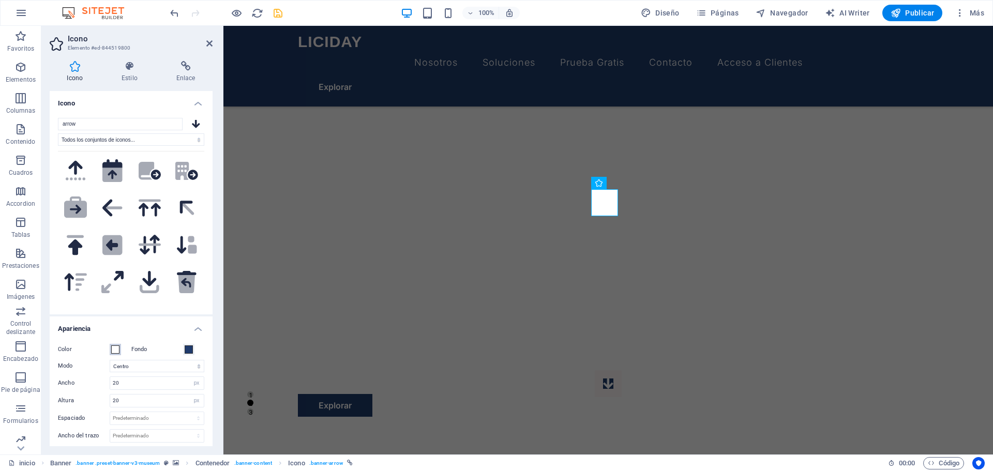
click at [113, 346] on span at bounding box center [115, 350] width 8 height 8
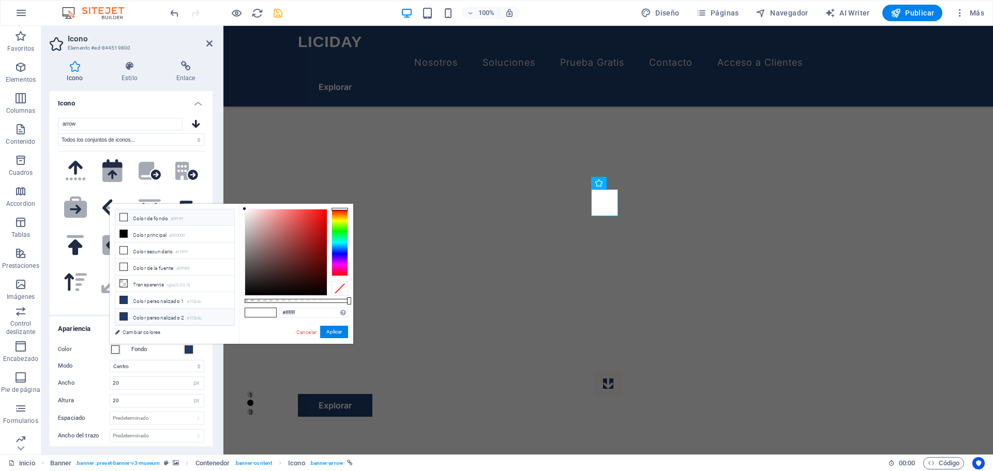
click at [120, 314] on icon at bounding box center [123, 316] width 7 height 7
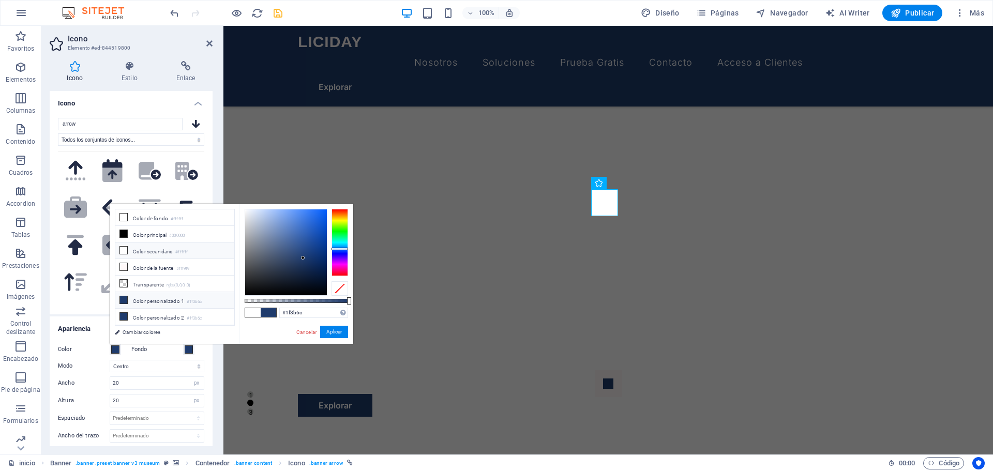
click at [117, 253] on li "Color secundario #ffffff" at bounding box center [174, 251] width 119 height 17
type input "#ffffff"
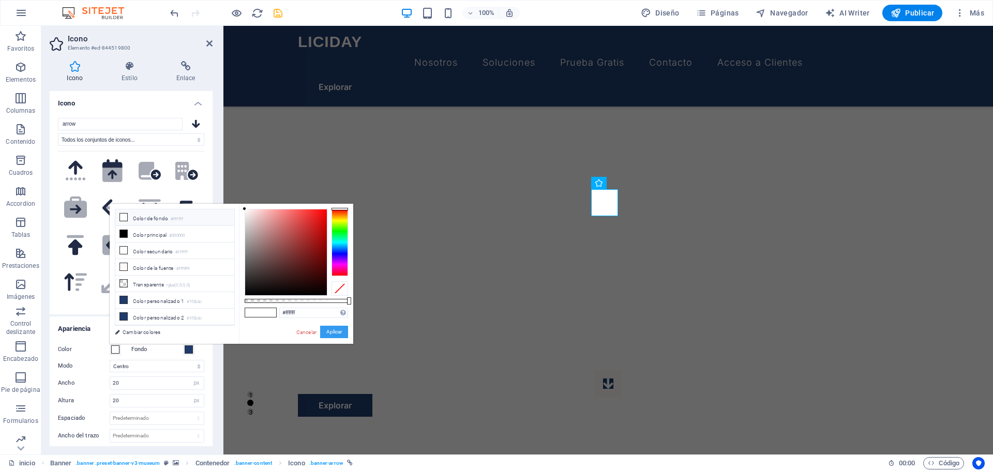
click at [329, 331] on button "Aplicar" at bounding box center [334, 332] width 28 height 12
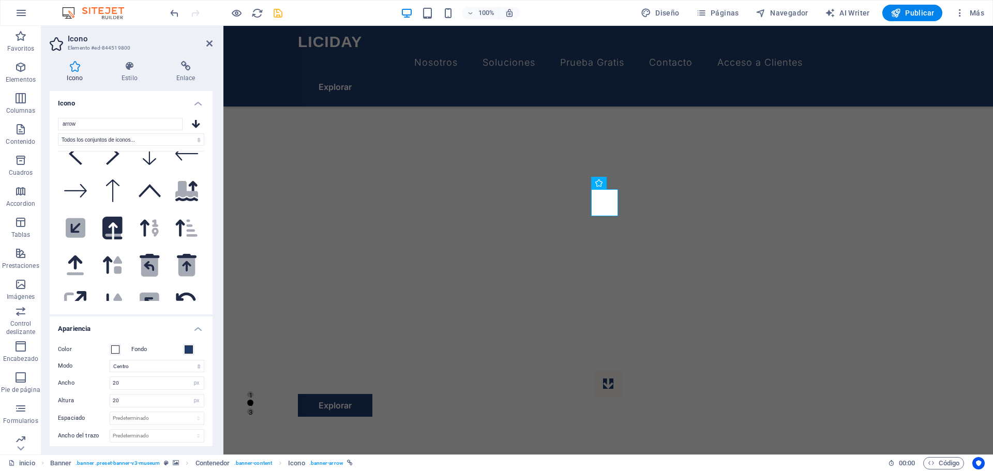
scroll to position [155, 0]
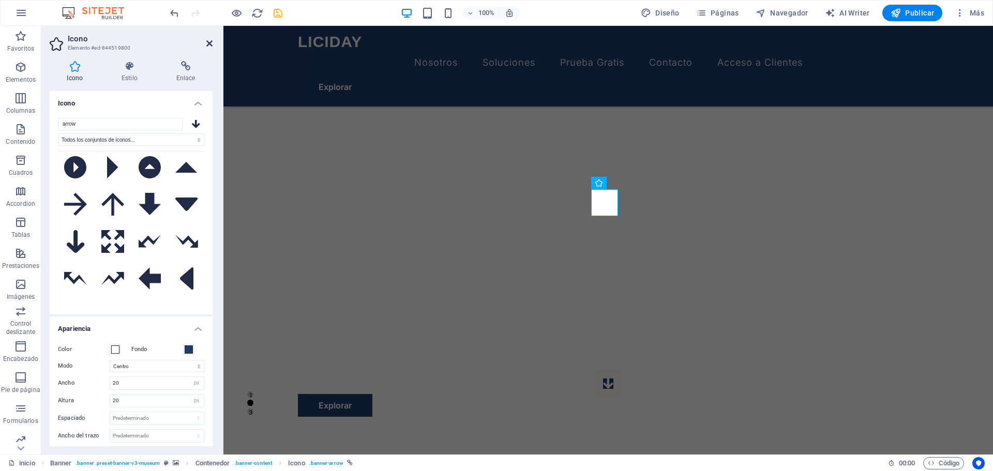
click at [207, 44] on icon at bounding box center [209, 43] width 6 height 8
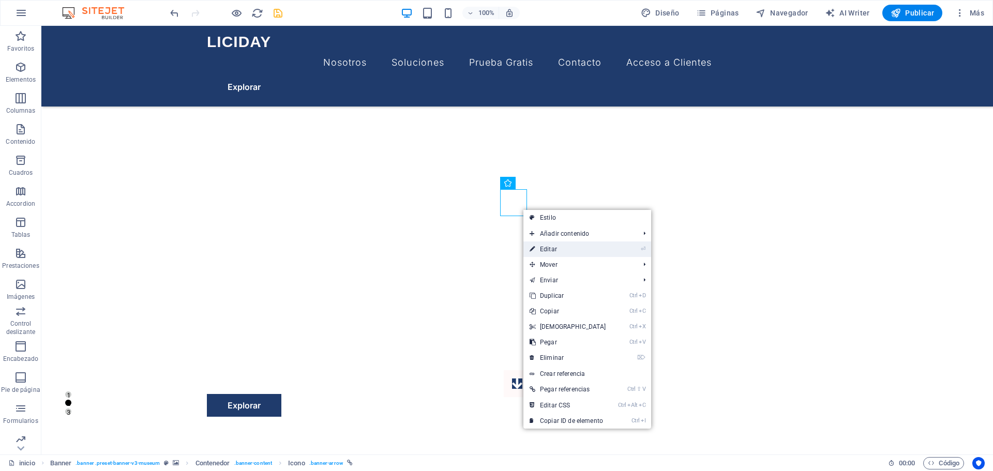
click at [559, 242] on link "⏎ Editar" at bounding box center [568, 250] width 89 height 16
select select "xMidYMid"
select select "px"
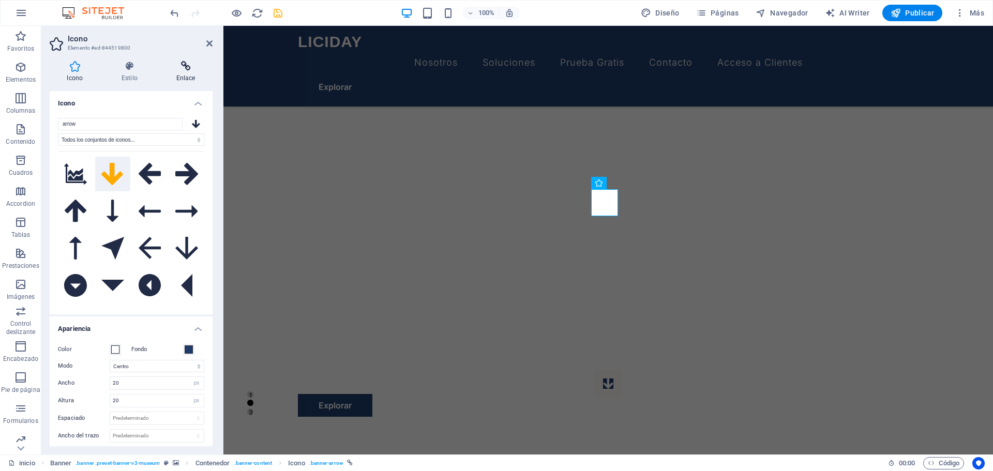
click at [188, 66] on icon at bounding box center [186, 66] width 54 height 10
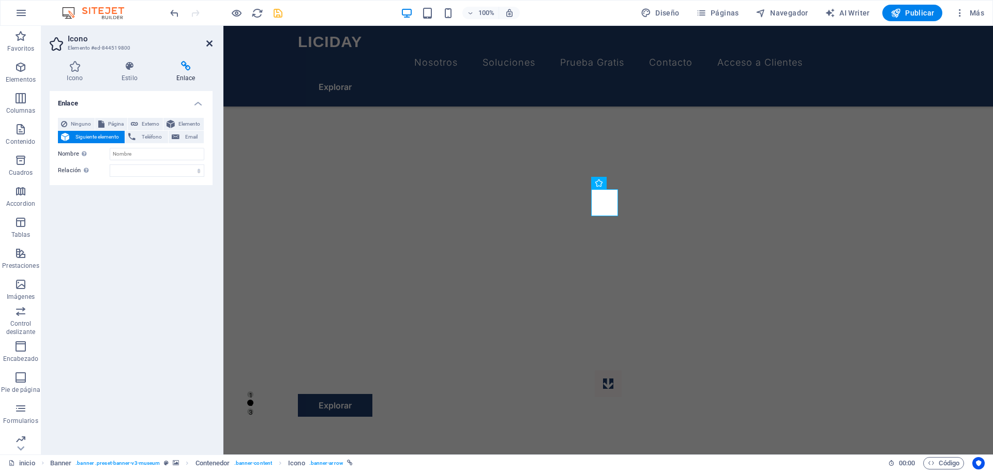
click at [207, 42] on icon at bounding box center [209, 43] width 6 height 8
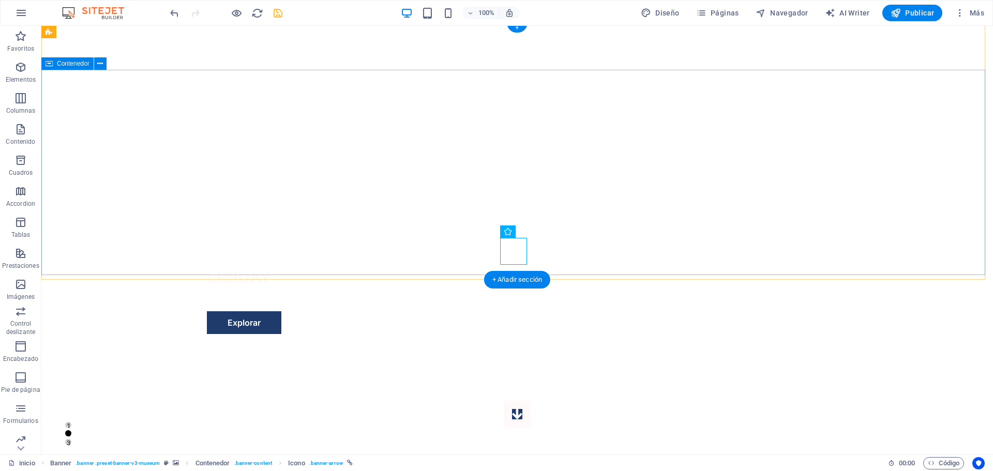
scroll to position [0, 0]
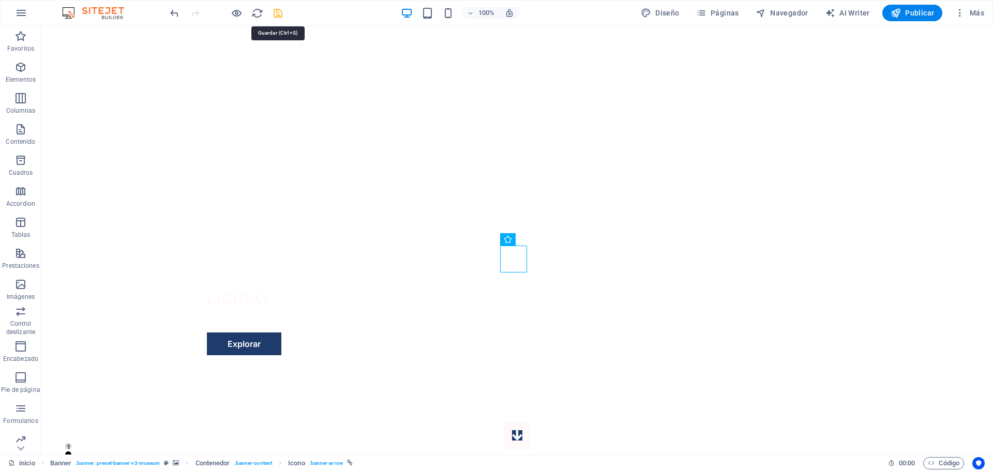
click at [279, 14] on icon "save" at bounding box center [278, 13] width 12 height 12
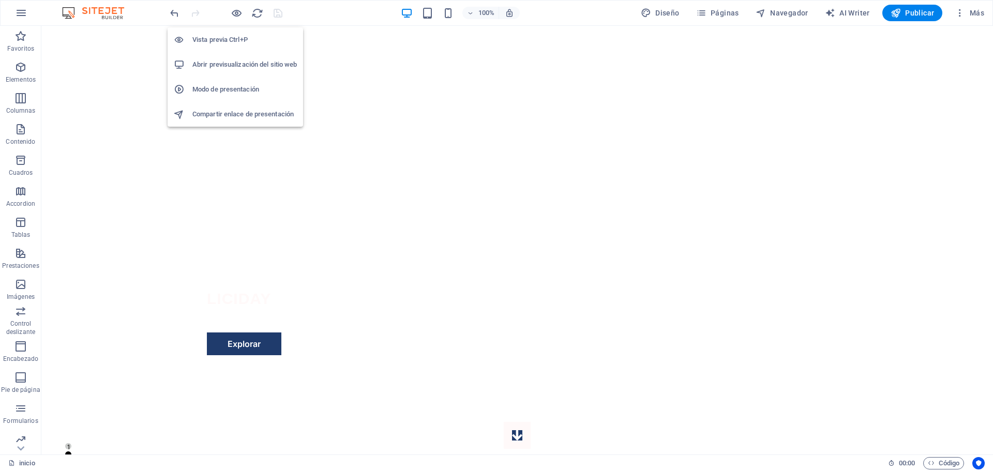
click at [250, 65] on h6 "Abrir previsualización del sitio web" at bounding box center [244, 64] width 105 height 12
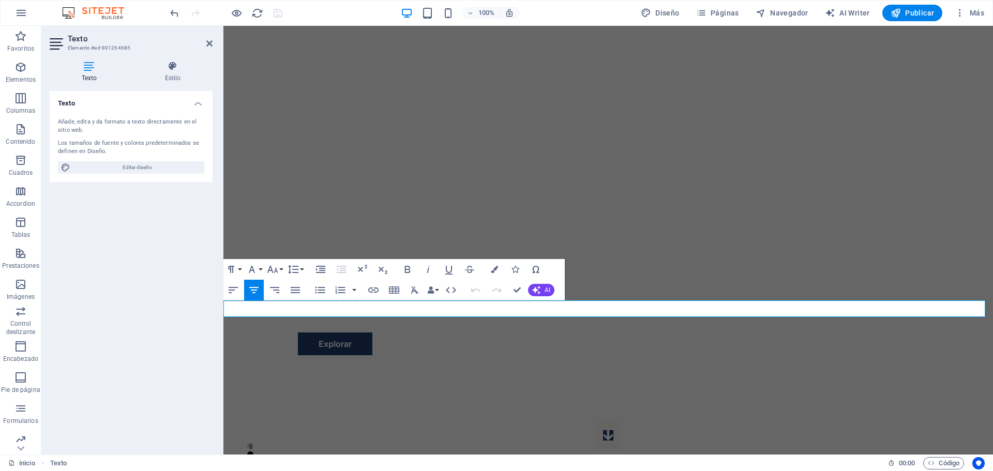
drag, startPoint x: 902, startPoint y: 309, endPoint x: 208, endPoint y: 297, distance: 693.9
click at [495, 269] on icon "button" at bounding box center [494, 269] width 7 height 7
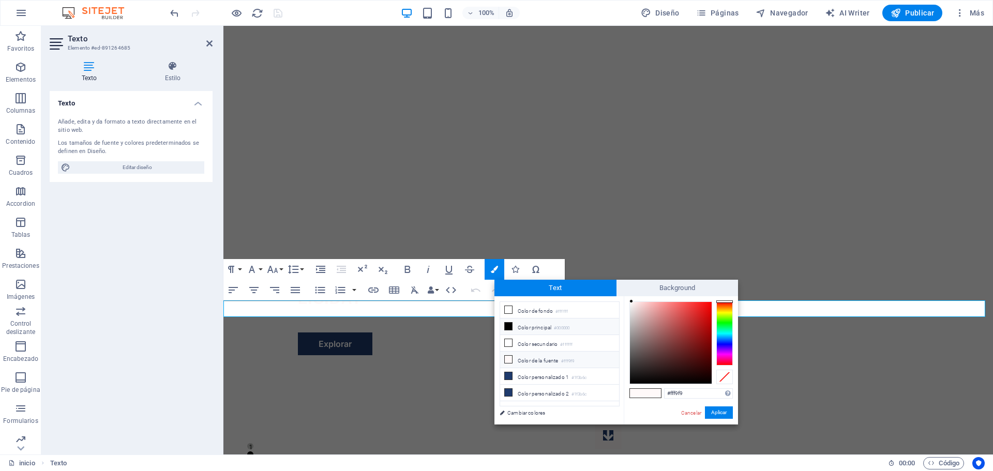
click at [513, 328] on li "Color principal #000000" at bounding box center [559, 327] width 119 height 17
type input "#000000"
click at [720, 408] on button "Aplicar" at bounding box center [719, 413] width 28 height 12
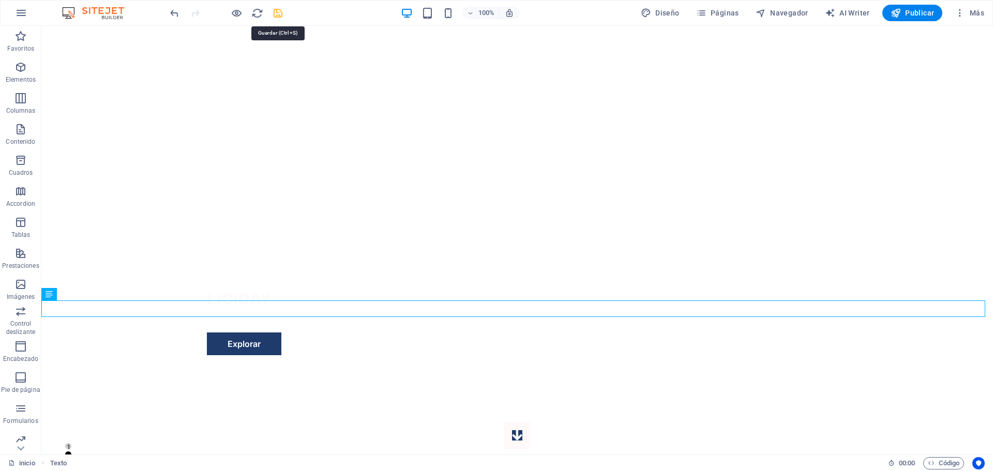
click at [276, 12] on icon "save" at bounding box center [278, 13] width 12 height 12
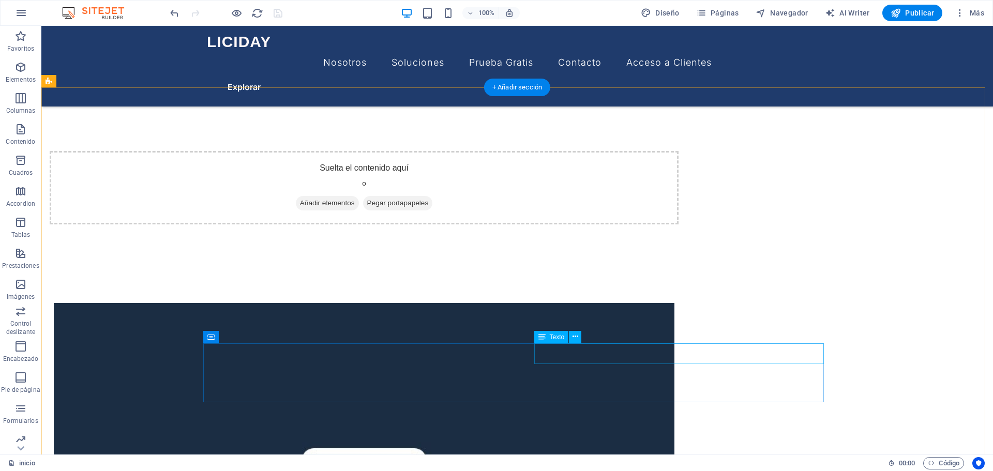
scroll to position [1835, 0]
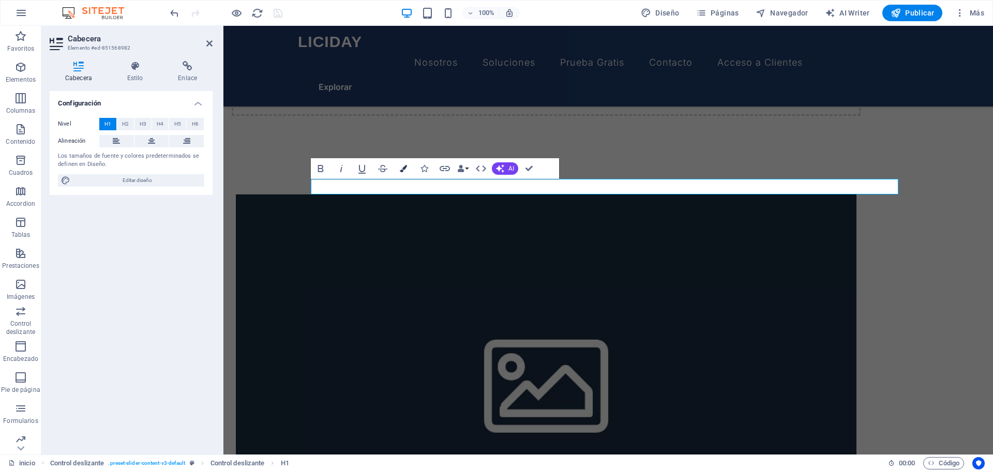
click at [404, 169] on icon "button" at bounding box center [403, 168] width 7 height 7
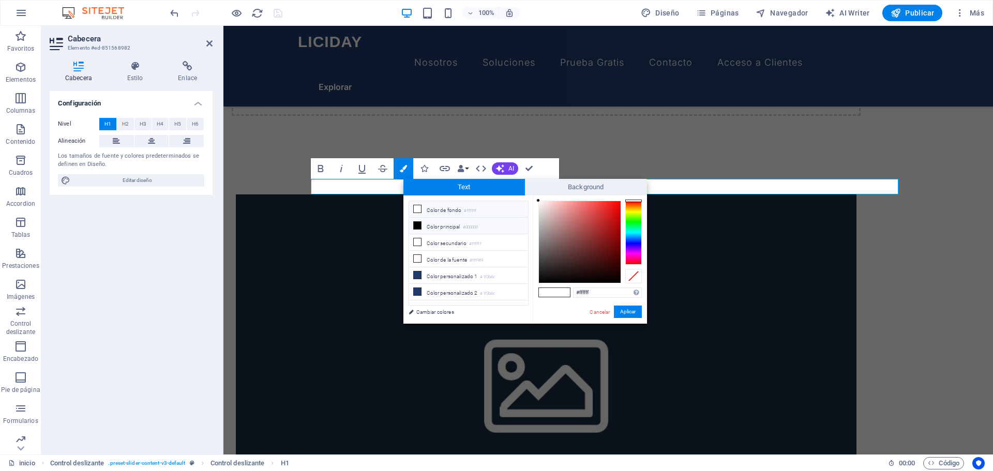
click at [449, 224] on li "Color principal #000000" at bounding box center [468, 226] width 119 height 17
type input "#000000"
click at [625, 306] on button "Aplicar" at bounding box center [628, 312] width 28 height 12
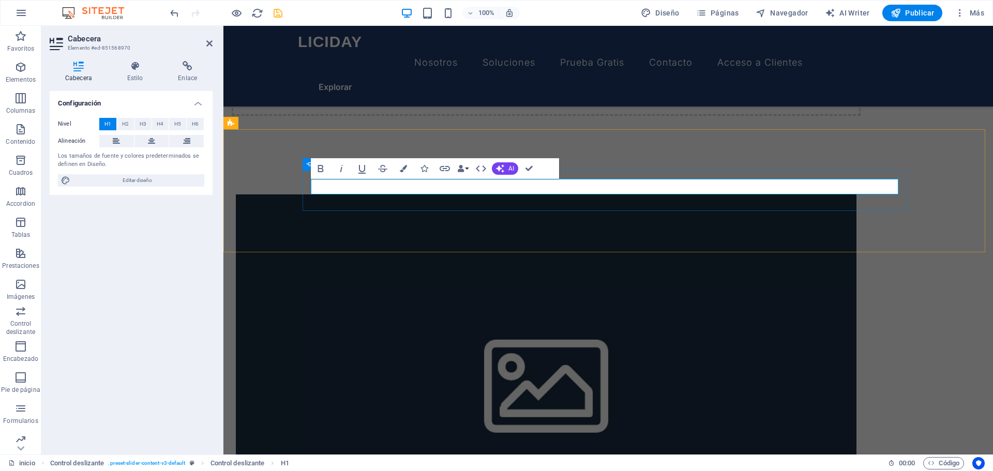
drag, startPoint x: 690, startPoint y: 192, endPoint x: 276, endPoint y: 183, distance: 414.5
click at [404, 171] on icon "button" at bounding box center [403, 168] width 7 height 7
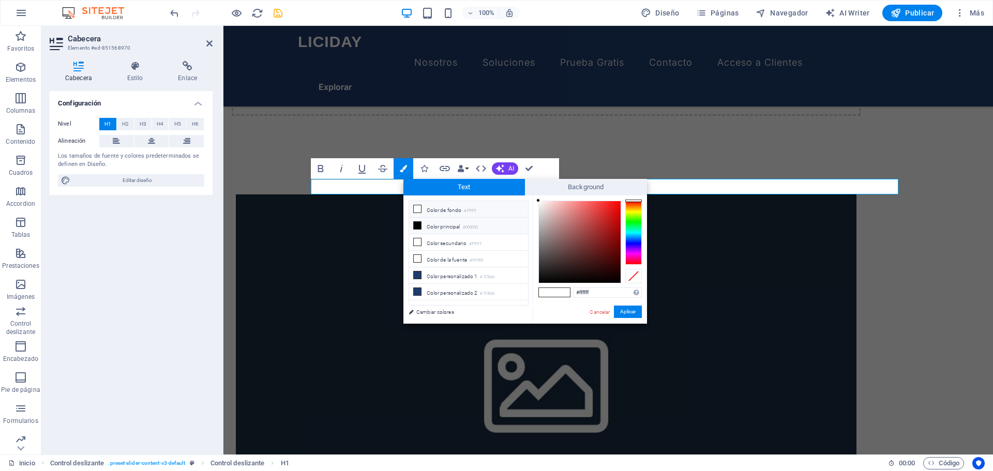
click at [420, 227] on icon at bounding box center [417, 225] width 7 height 7
type input "#000000"
click at [623, 311] on button "Aplicar" at bounding box center [628, 312] width 28 height 12
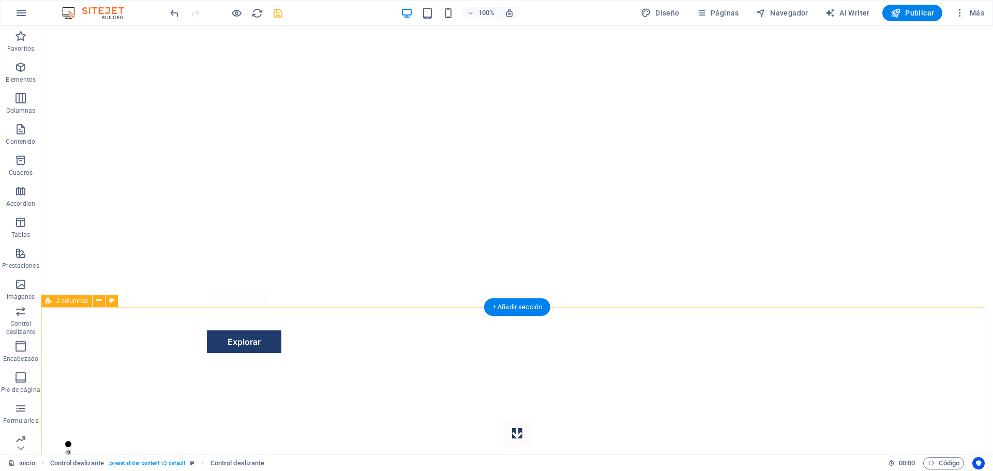
scroll to position [0, 0]
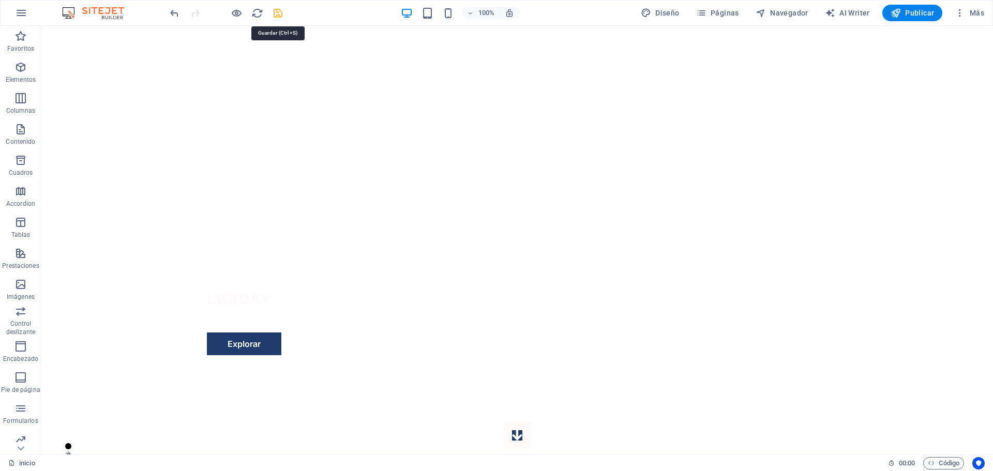
click at [277, 11] on icon "save" at bounding box center [278, 13] width 12 height 12
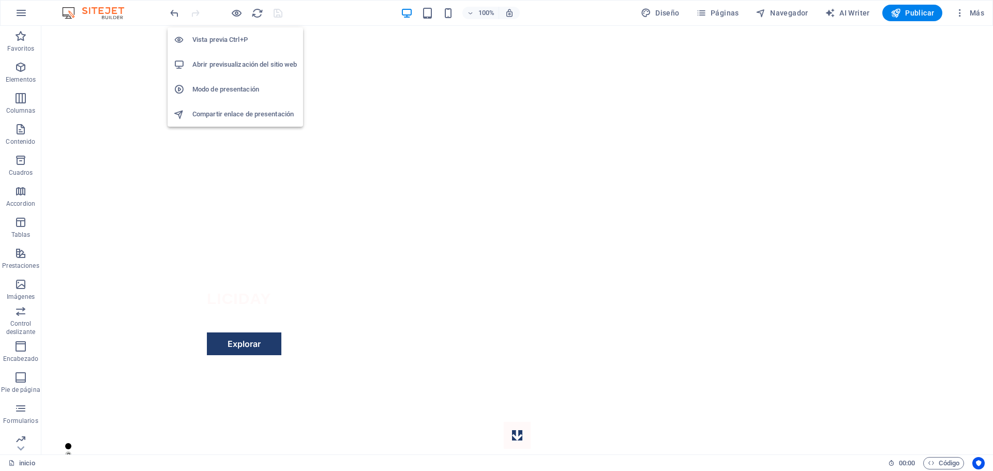
click at [244, 72] on li "Abrir previsualización del sitio web" at bounding box center [236, 64] width 136 height 25
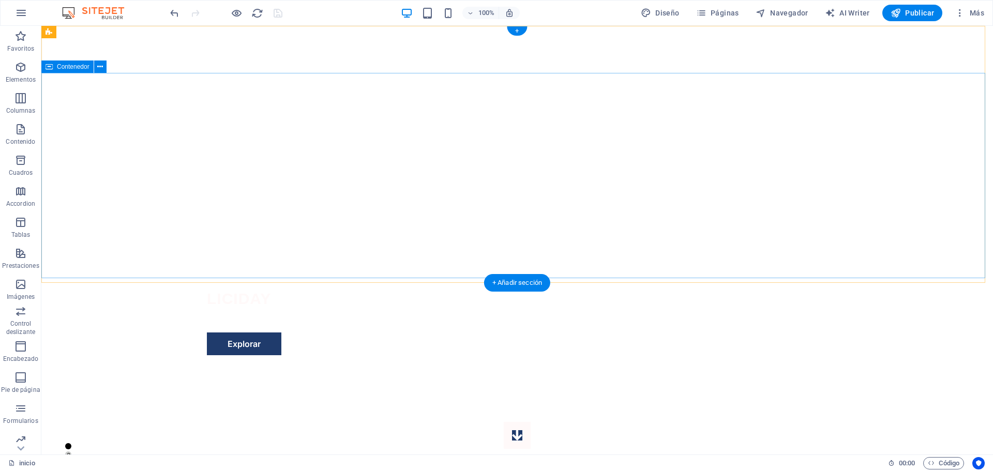
click at [86, 364] on div "Licitaciones en [GEOGRAPHIC_DATA] 2025 PUBLICAMOS TODO LO QUE NO ESTA EN compas…" at bounding box center [517, 456] width 952 height 185
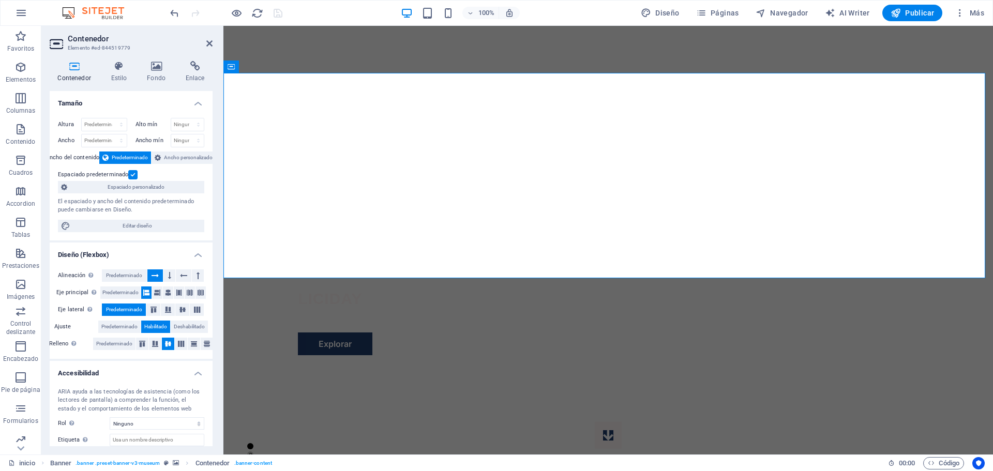
select select "px"
select select "fade"
select select "ms"
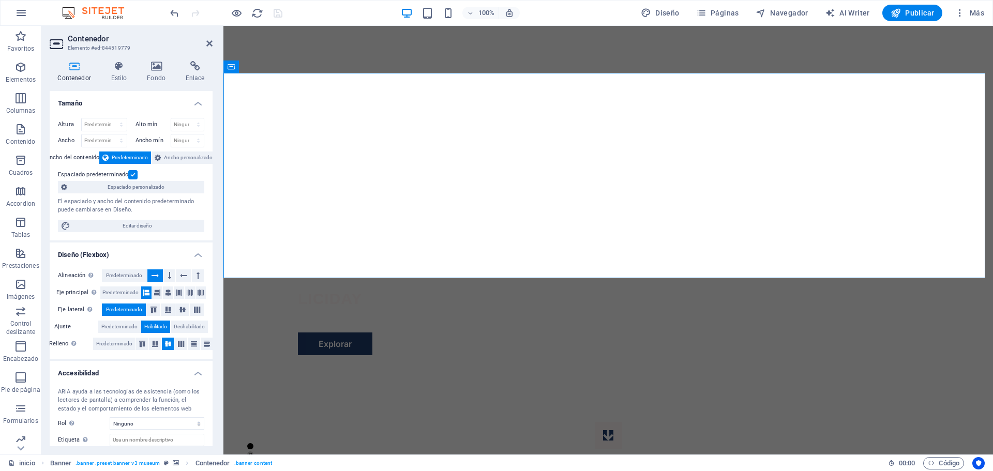
select select "s"
select select "ondemand"
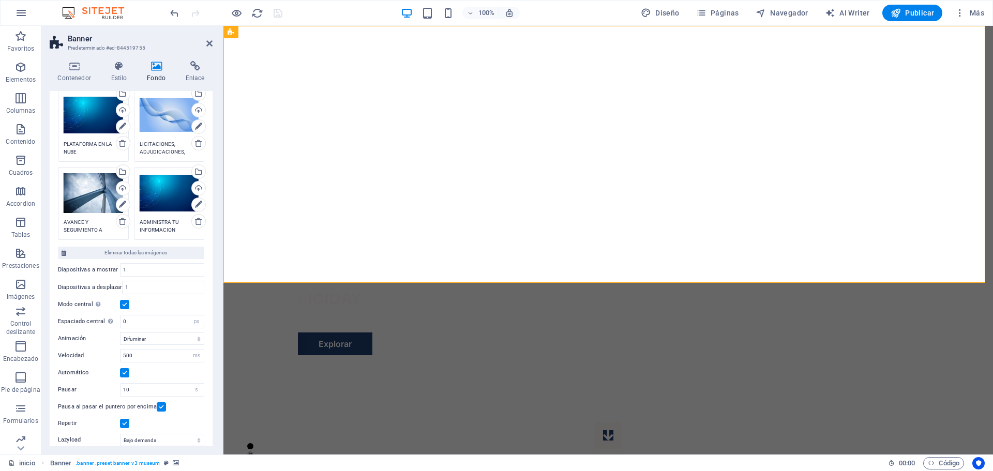
scroll to position [200, 0]
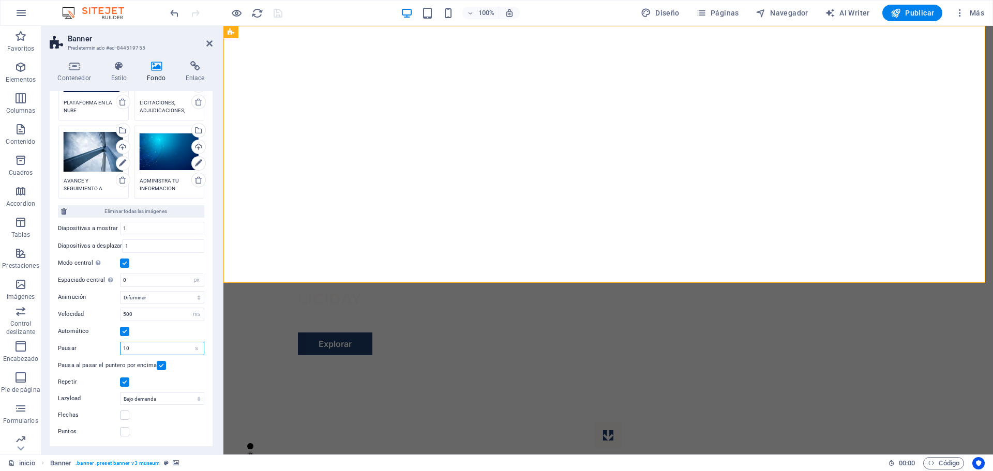
drag, startPoint x: 141, startPoint y: 350, endPoint x: 98, endPoint y: 348, distance: 42.5
click at [98, 348] on div "Pausar 10 s ms" at bounding box center [131, 348] width 146 height 13
type input "3"
click at [126, 416] on label at bounding box center [124, 415] width 9 height 9
click at [0, 0] on input "Flechas" at bounding box center [0, 0] width 0 height 0
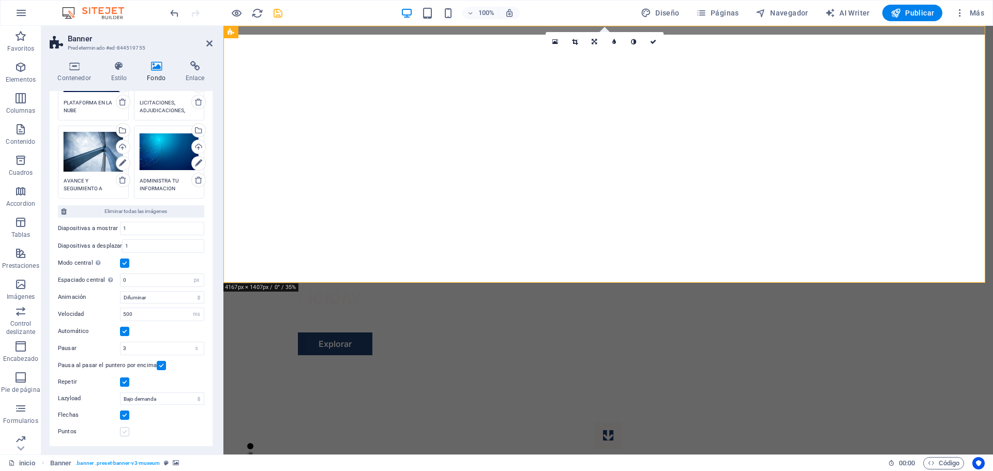
click at [122, 428] on label at bounding box center [124, 431] width 9 height 9
click at [0, 0] on input "Puntos" at bounding box center [0, 0] width 0 height 0
click at [163, 300] on select "Diapositiva Difuminar" at bounding box center [162, 297] width 84 height 12
select select "slide"
click at [120, 291] on select "Diapositiva Difuminar" at bounding box center [162, 297] width 84 height 12
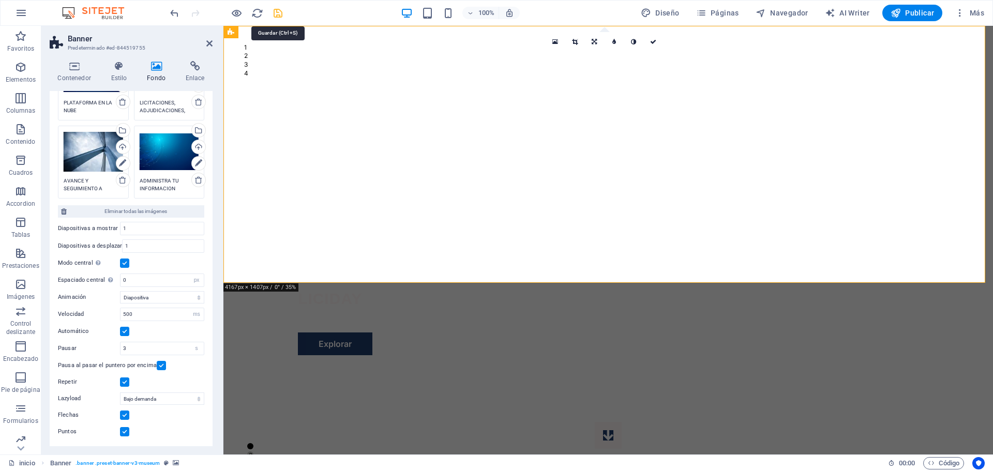
click at [278, 10] on icon "save" at bounding box center [278, 13] width 12 height 12
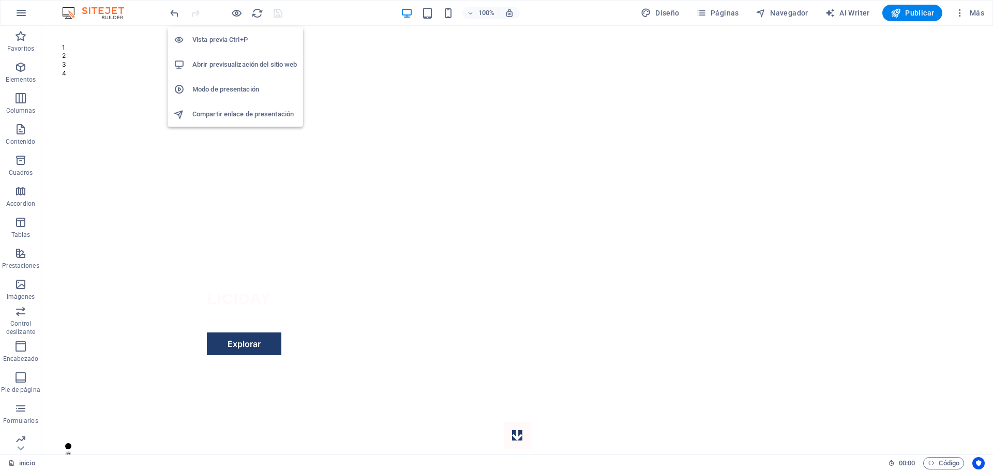
click at [239, 62] on h6 "Abrir previsualización del sitio web" at bounding box center [244, 64] width 105 height 12
